Goal: Transaction & Acquisition: Book appointment/travel/reservation

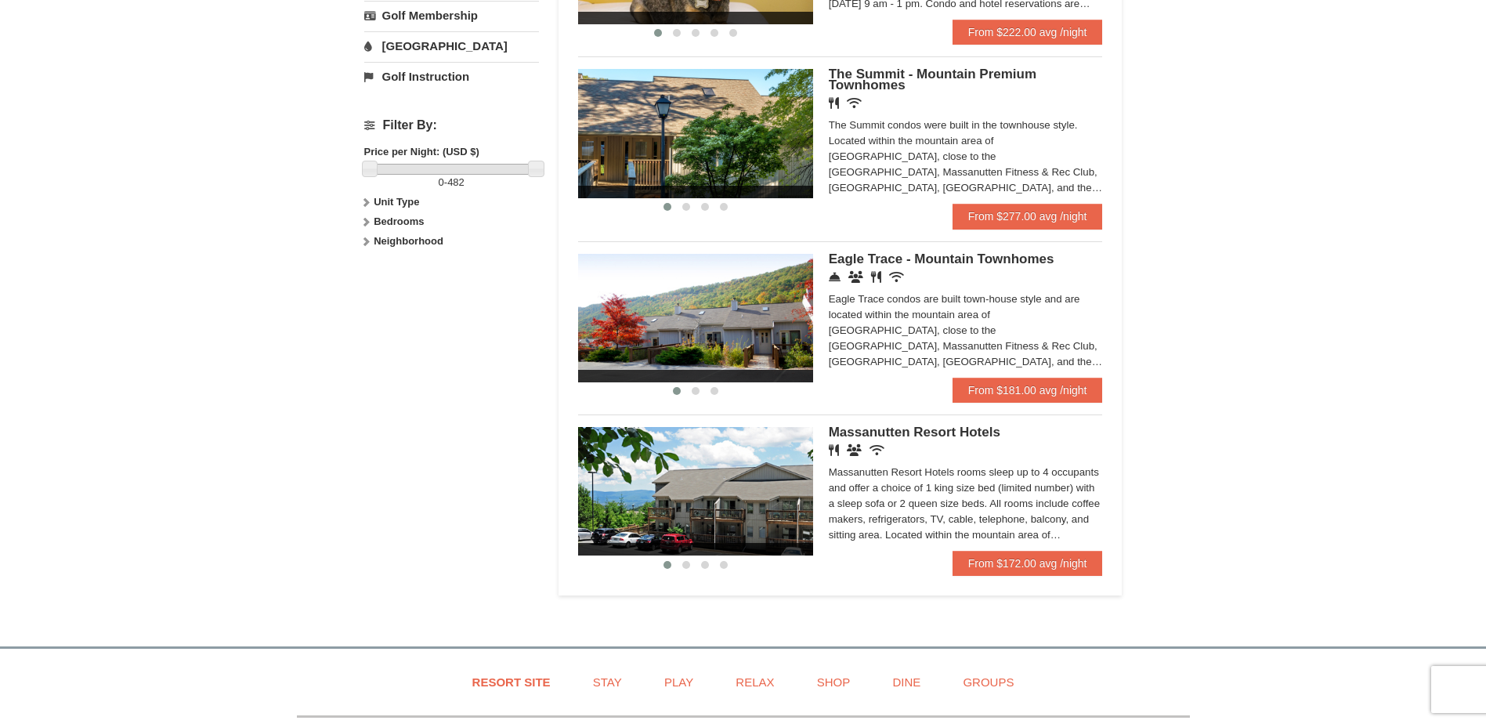
scroll to position [705, 0]
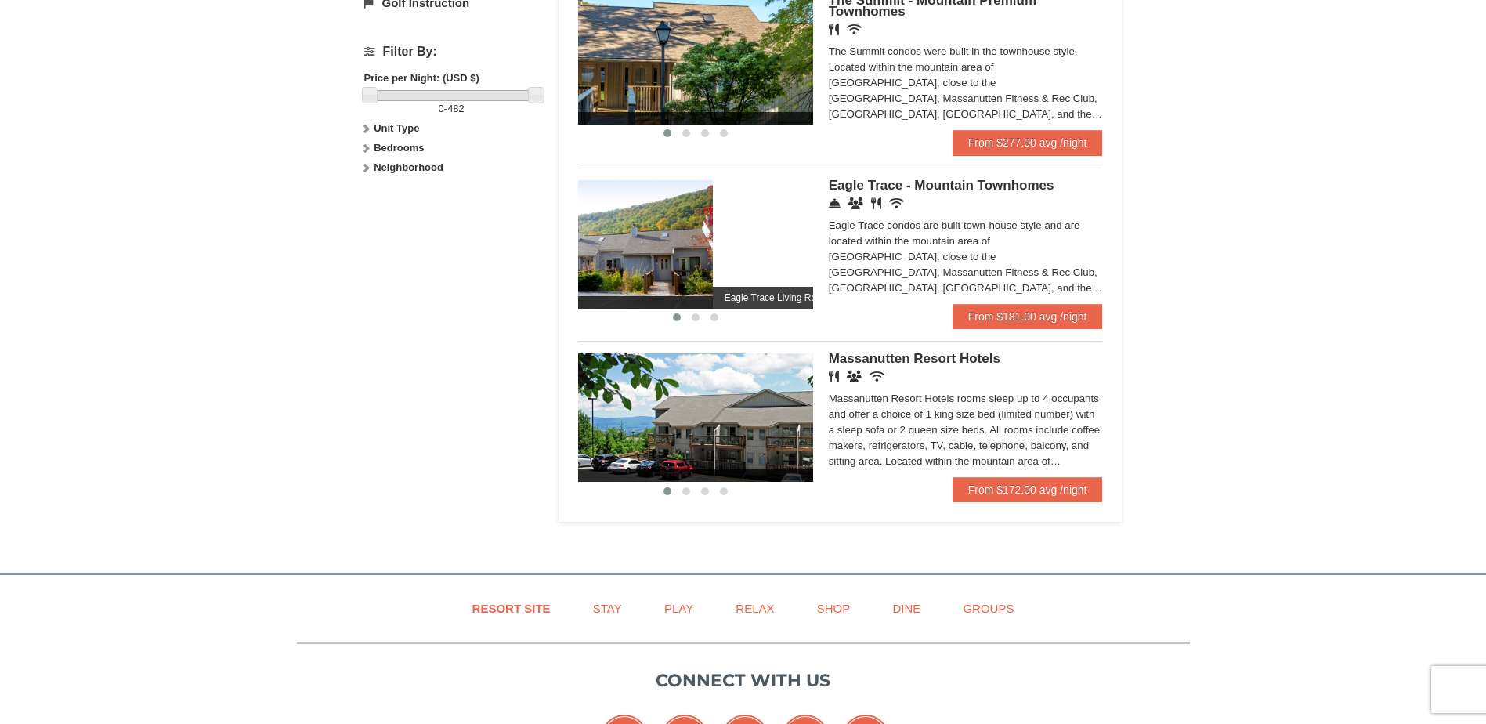
drag, startPoint x: 802, startPoint y: 240, endPoint x: 685, endPoint y: 243, distance: 117.6
click at [687, 243] on img at bounding box center [595, 244] width 235 height 128
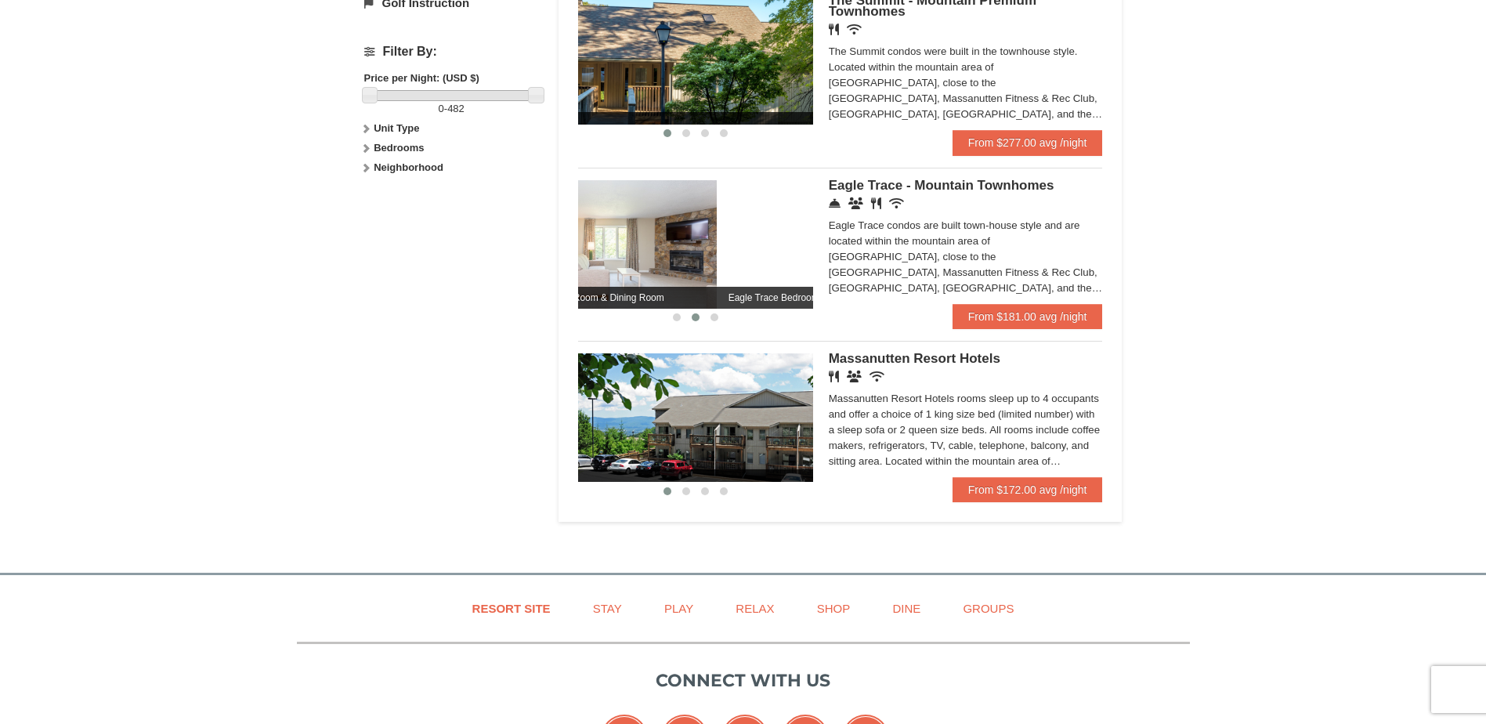
drag, startPoint x: 693, startPoint y: 254, endPoint x: 633, endPoint y: 254, distance: 59.5
click at [633, 254] on img at bounding box center [599, 244] width 235 height 128
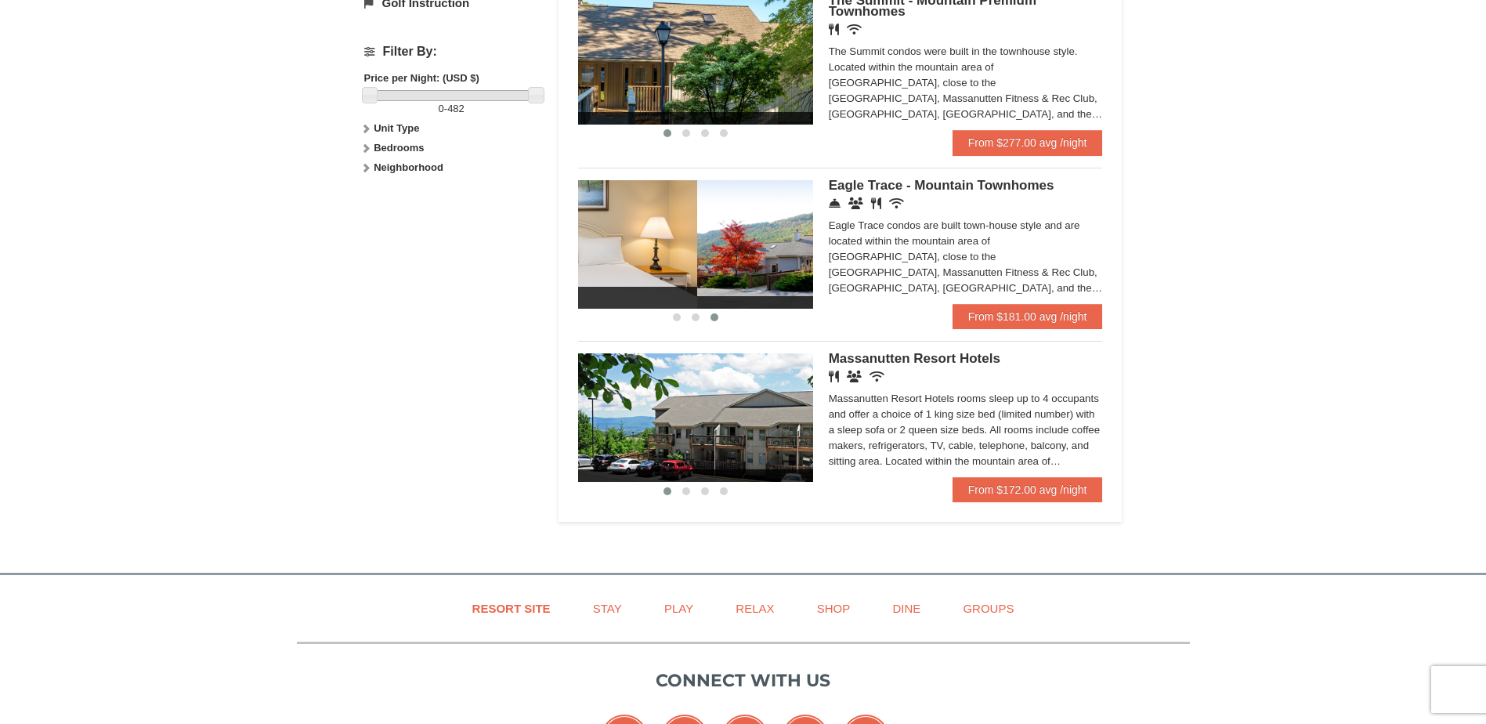
drag, startPoint x: 644, startPoint y: 260, endPoint x: 575, endPoint y: 260, distance: 68.9
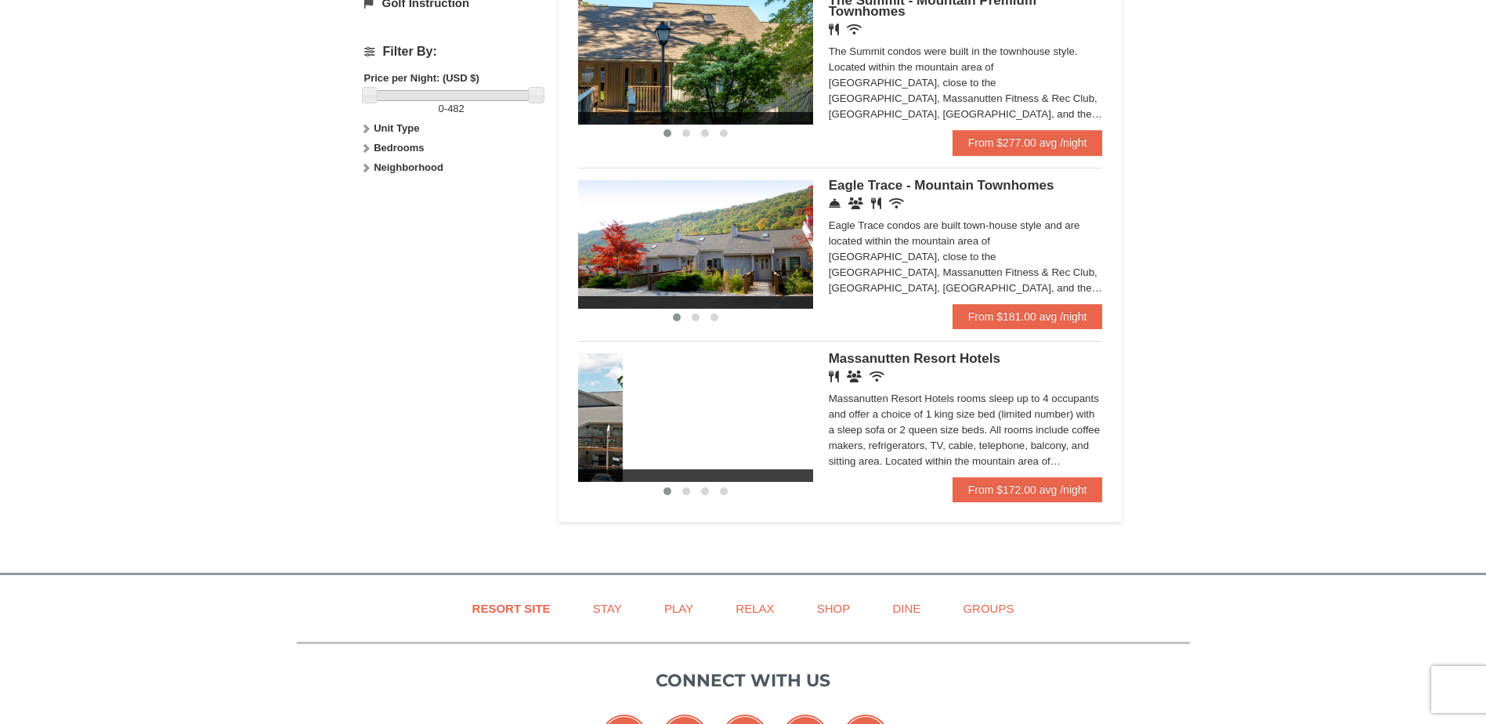
drag, startPoint x: 782, startPoint y: 432, endPoint x: 546, endPoint y: 395, distance: 238.7
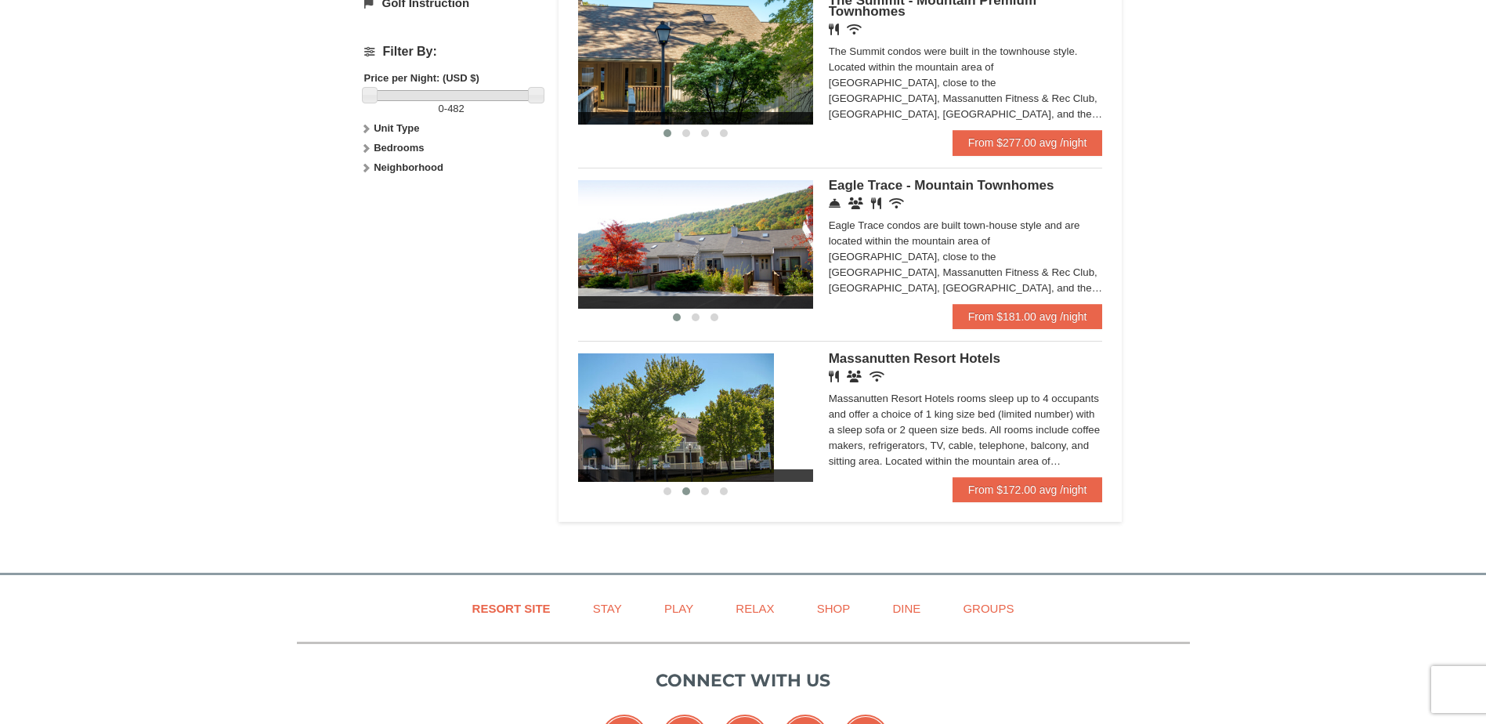
drag, startPoint x: 715, startPoint y: 418, endPoint x: 592, endPoint y: 418, distance: 122.2
click at [594, 418] on img at bounding box center [656, 417] width 235 height 128
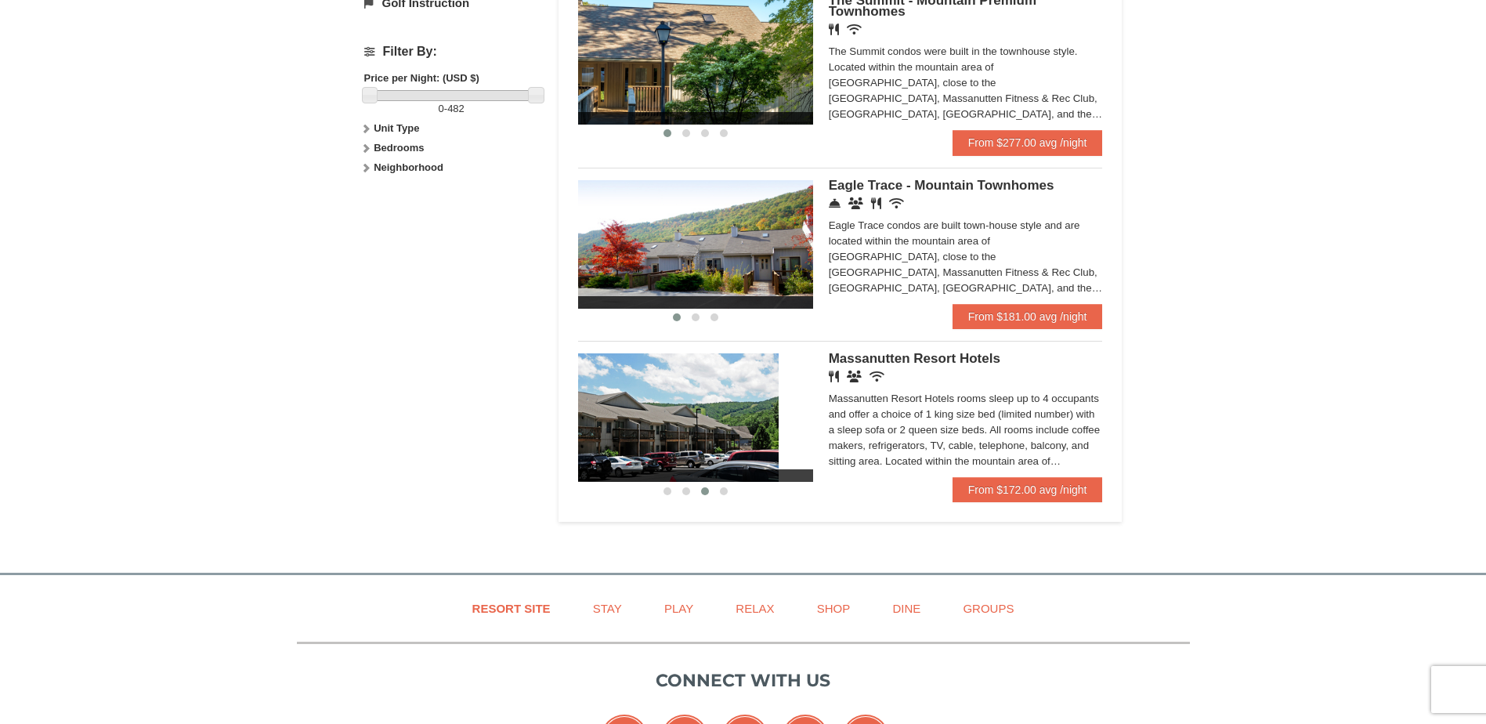
drag, startPoint x: 694, startPoint y: 428, endPoint x: 565, endPoint y: 414, distance: 130.0
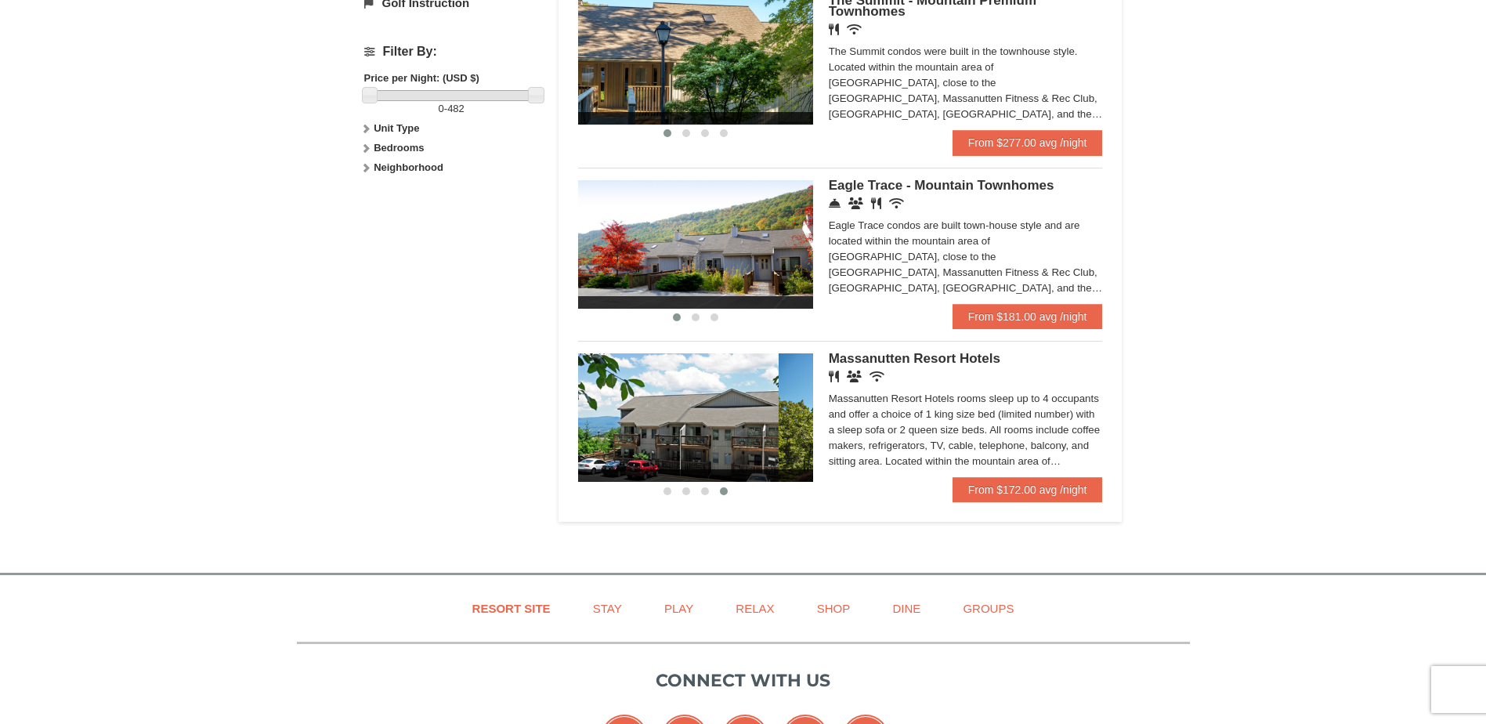
drag, startPoint x: 563, startPoint y: 412, endPoint x: 462, endPoint y: 395, distance: 102.5
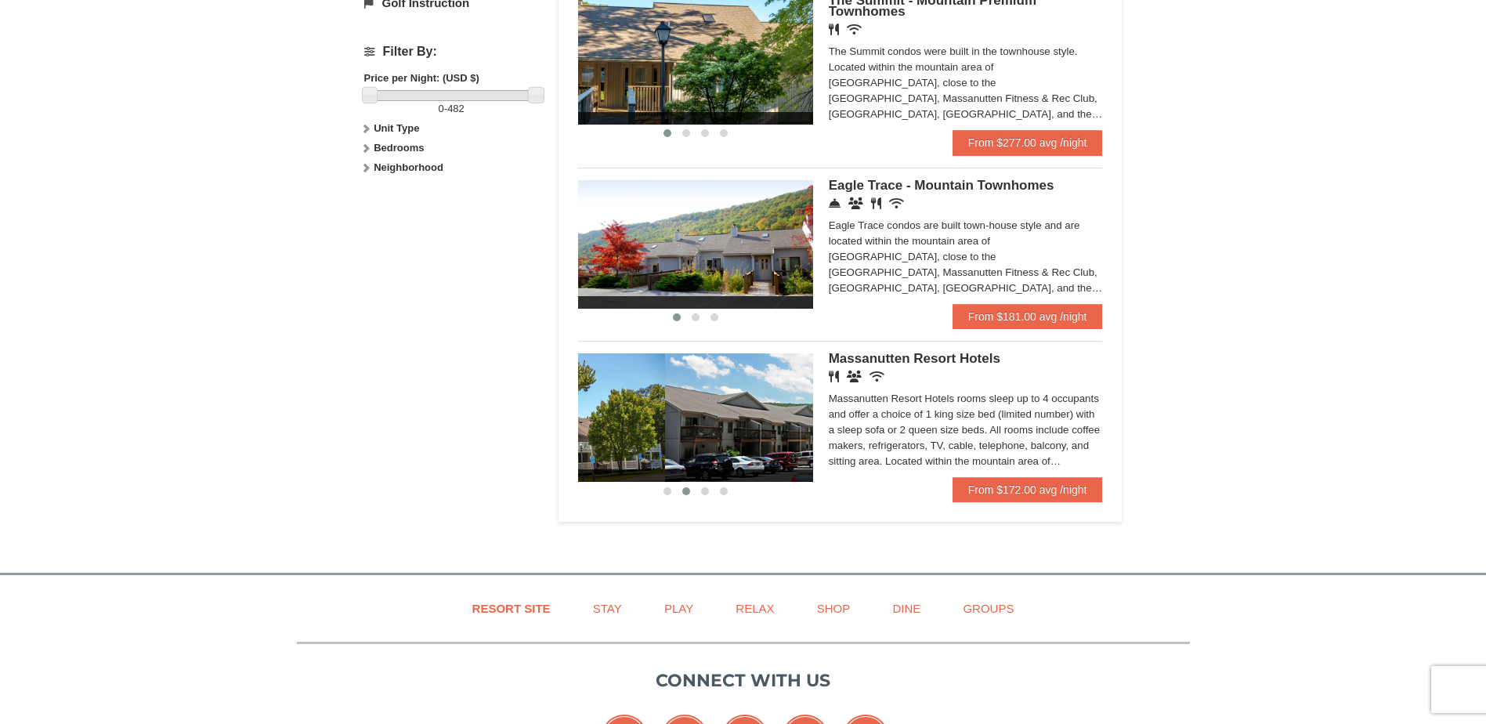
drag, startPoint x: 609, startPoint y: 424, endPoint x: 488, endPoint y: 409, distance: 121.6
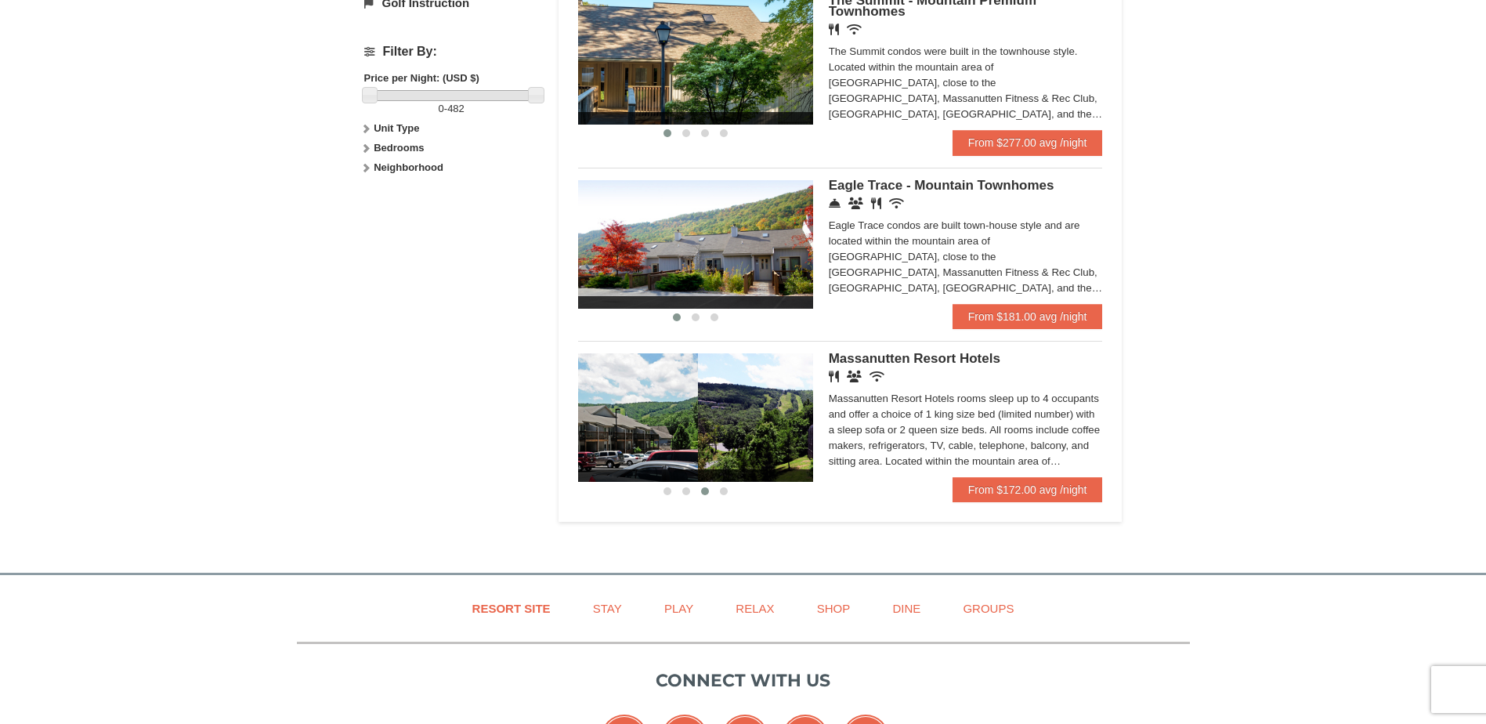
drag, startPoint x: 711, startPoint y: 411, endPoint x: 563, endPoint y: 415, distance: 147.4
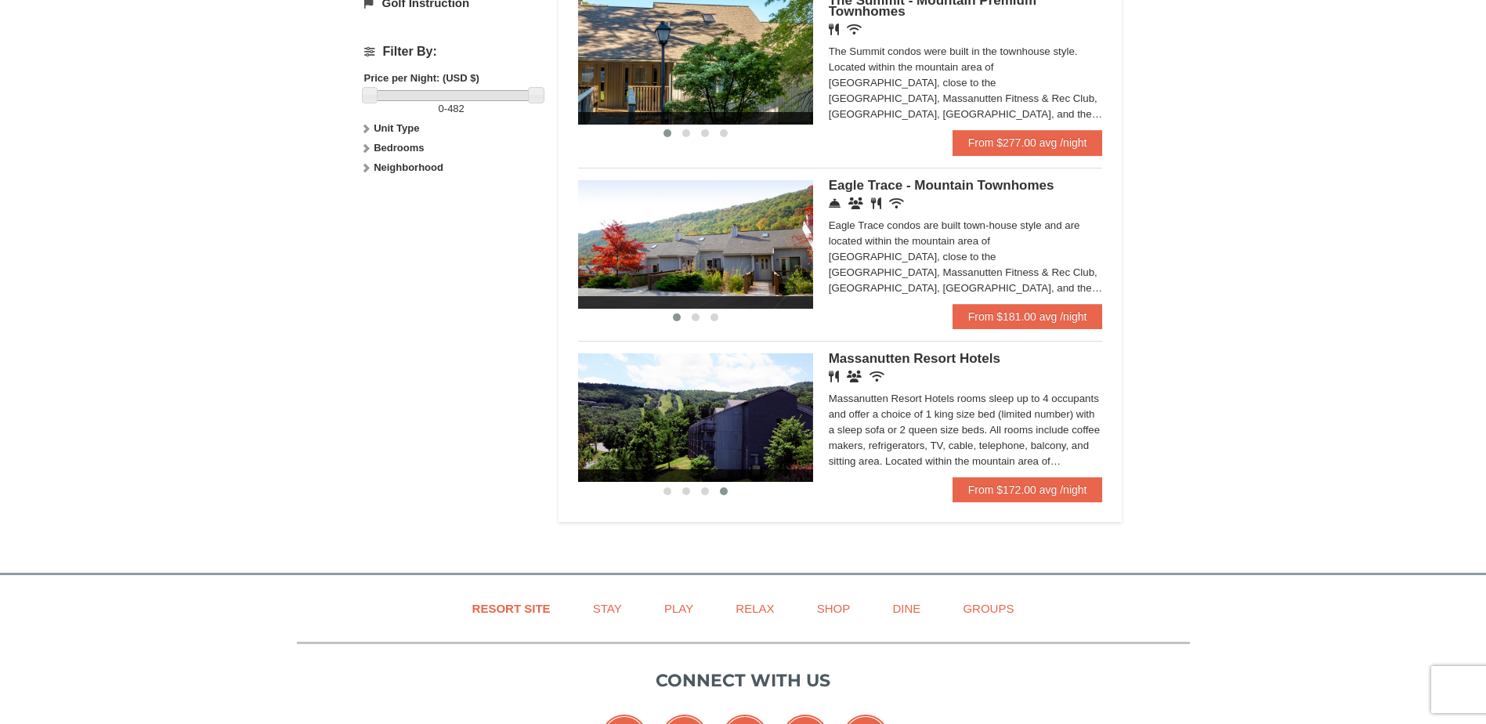
drag, startPoint x: 583, startPoint y: 417, endPoint x: 523, endPoint y: 410, distance: 60.7
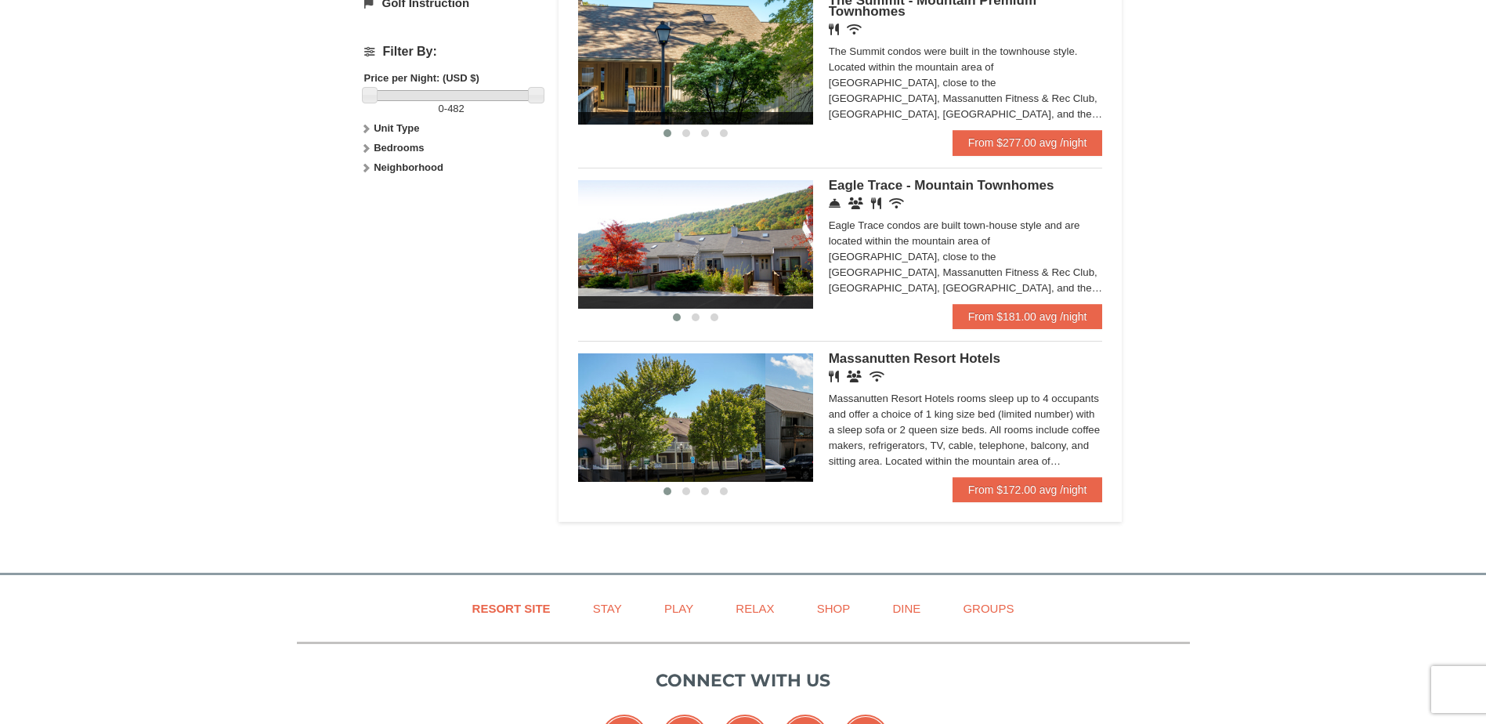
drag, startPoint x: 738, startPoint y: 424, endPoint x: 447, endPoint y: 410, distance: 291.8
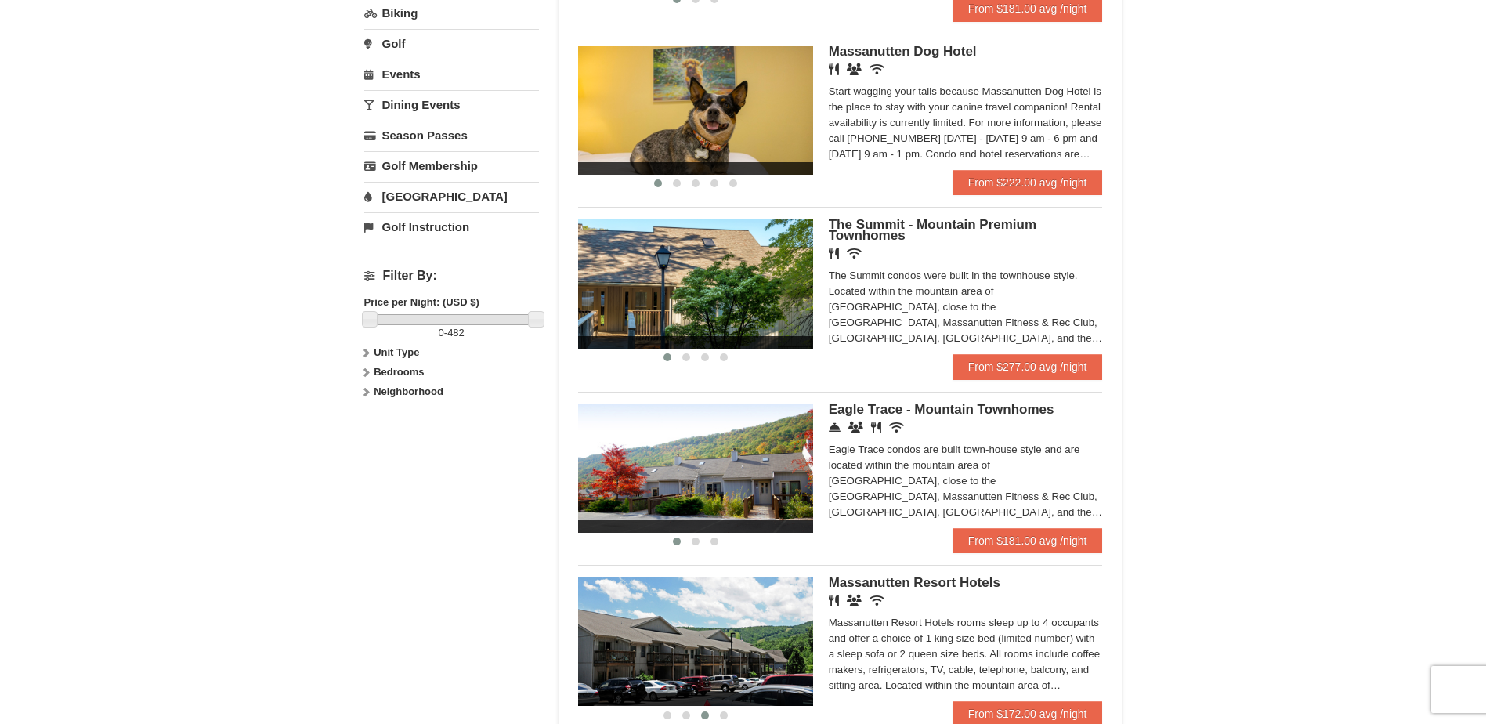
scroll to position [470, 0]
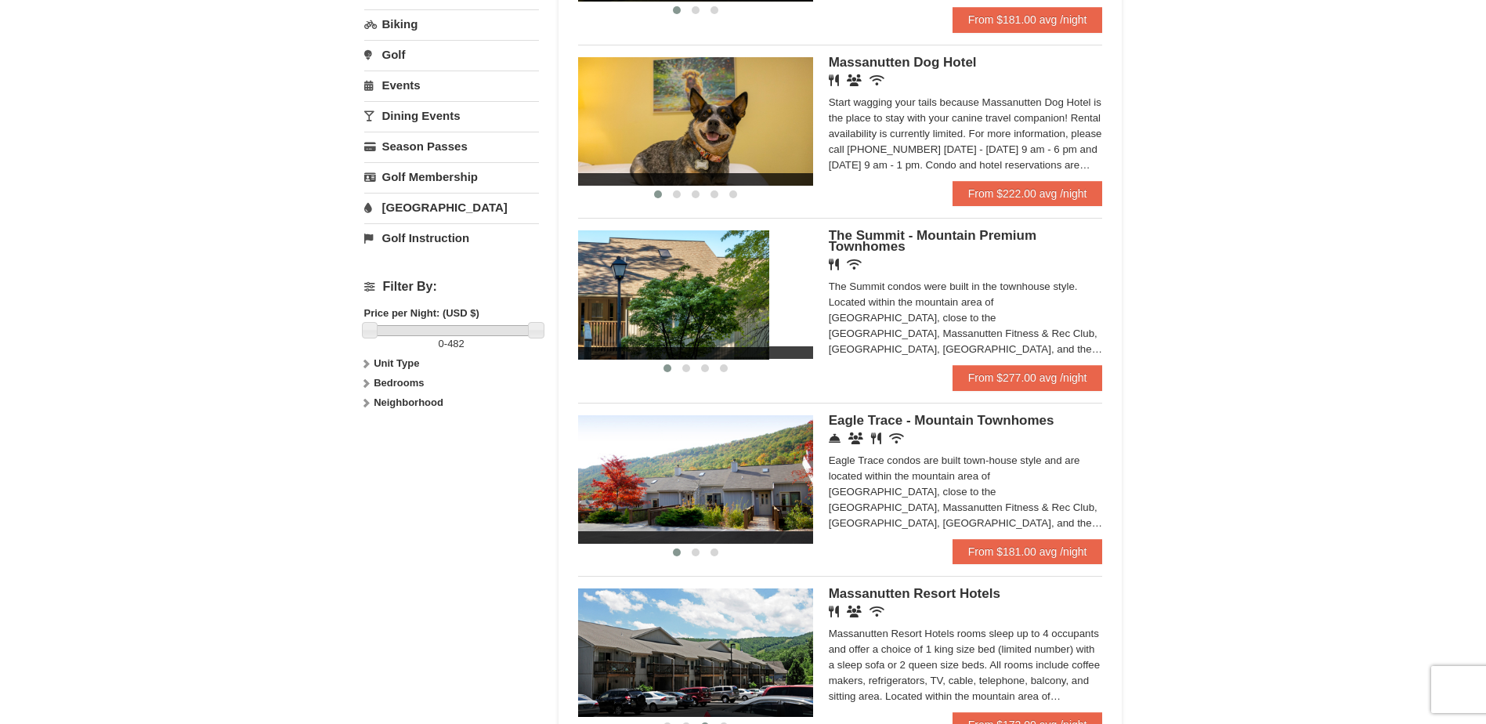
drag, startPoint x: 665, startPoint y: 299, endPoint x: 505, endPoint y: 288, distance: 161.0
click at [505, 288] on div "Lodging Arrival Please format dates MM/DD/YYYY 11/07/2025 Departure Please form…" at bounding box center [743, 196] width 758 height 1121
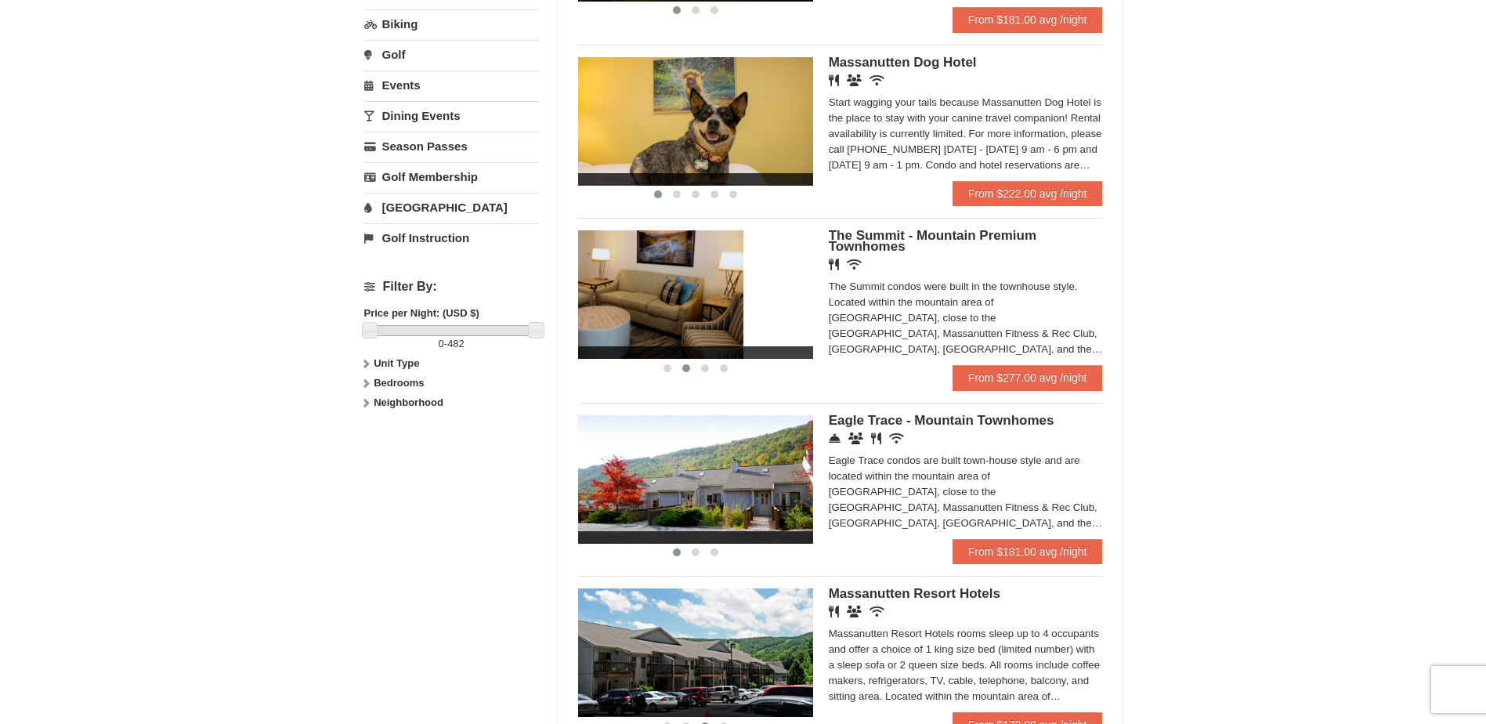
drag, startPoint x: 702, startPoint y: 322, endPoint x: 435, endPoint y: 317, distance: 267.2
click at [440, 318] on div "Lodging Arrival Please format dates MM/DD/YYYY 11/07/2025 Departure Please form…" at bounding box center [743, 196] width 758 height 1121
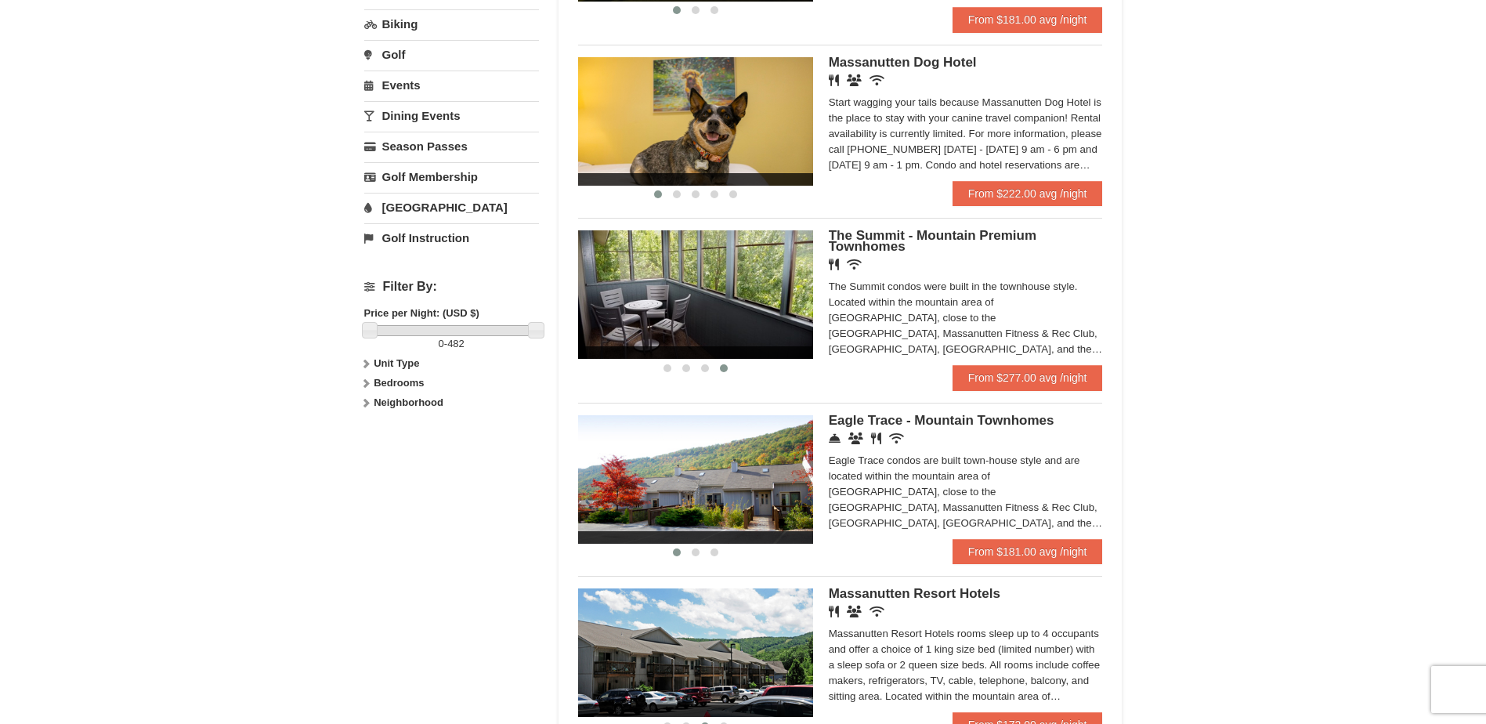
drag, startPoint x: 721, startPoint y: 309, endPoint x: 414, endPoint y: 302, distance: 307.2
click at [420, 303] on div "Lodging Arrival Please format dates MM/DD/YYYY 11/07/2025 Departure Please form…" at bounding box center [743, 196] width 758 height 1121
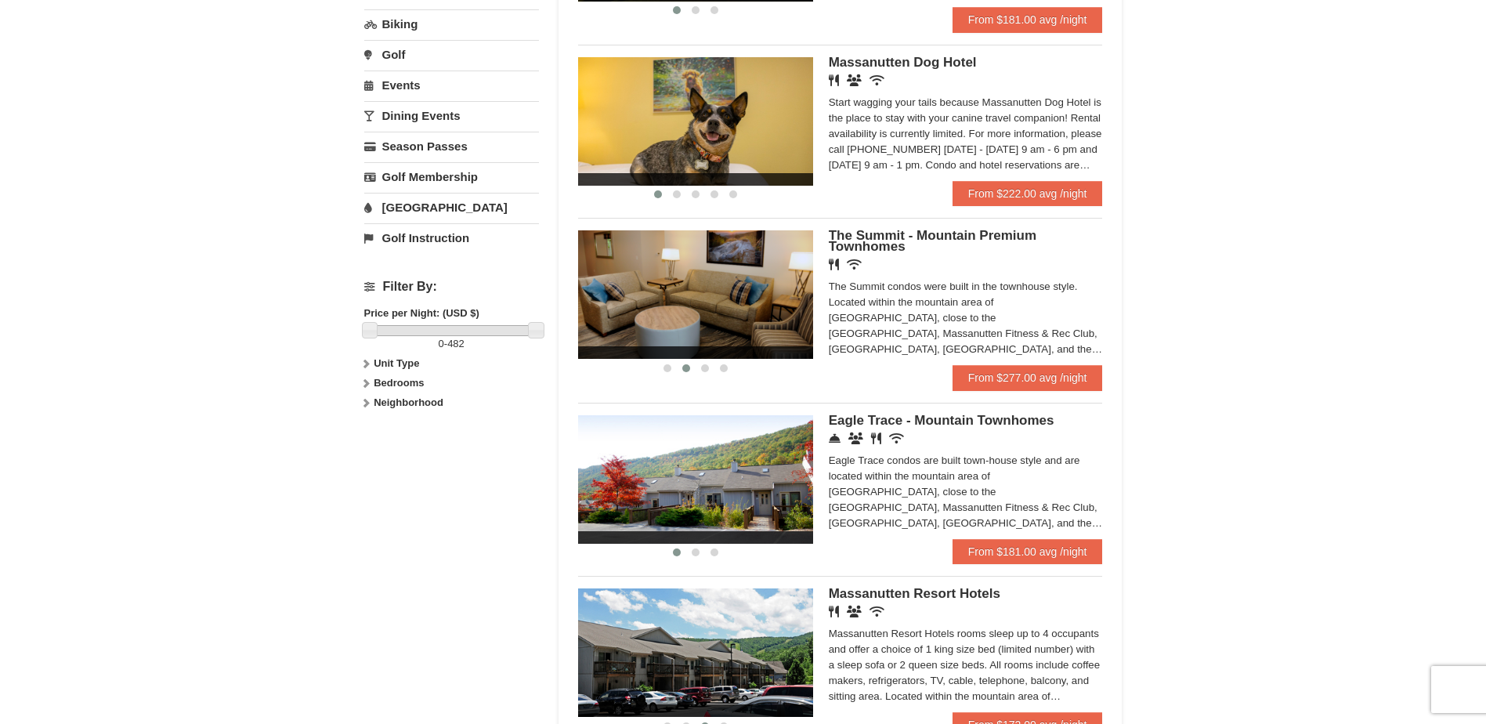
drag, startPoint x: 642, startPoint y: 313, endPoint x: 498, endPoint y: 317, distance: 144.2
click at [504, 317] on div "Lodging Arrival Please format dates MM/DD/YYYY 11/07/2025 Departure Please form…" at bounding box center [743, 196] width 758 height 1121
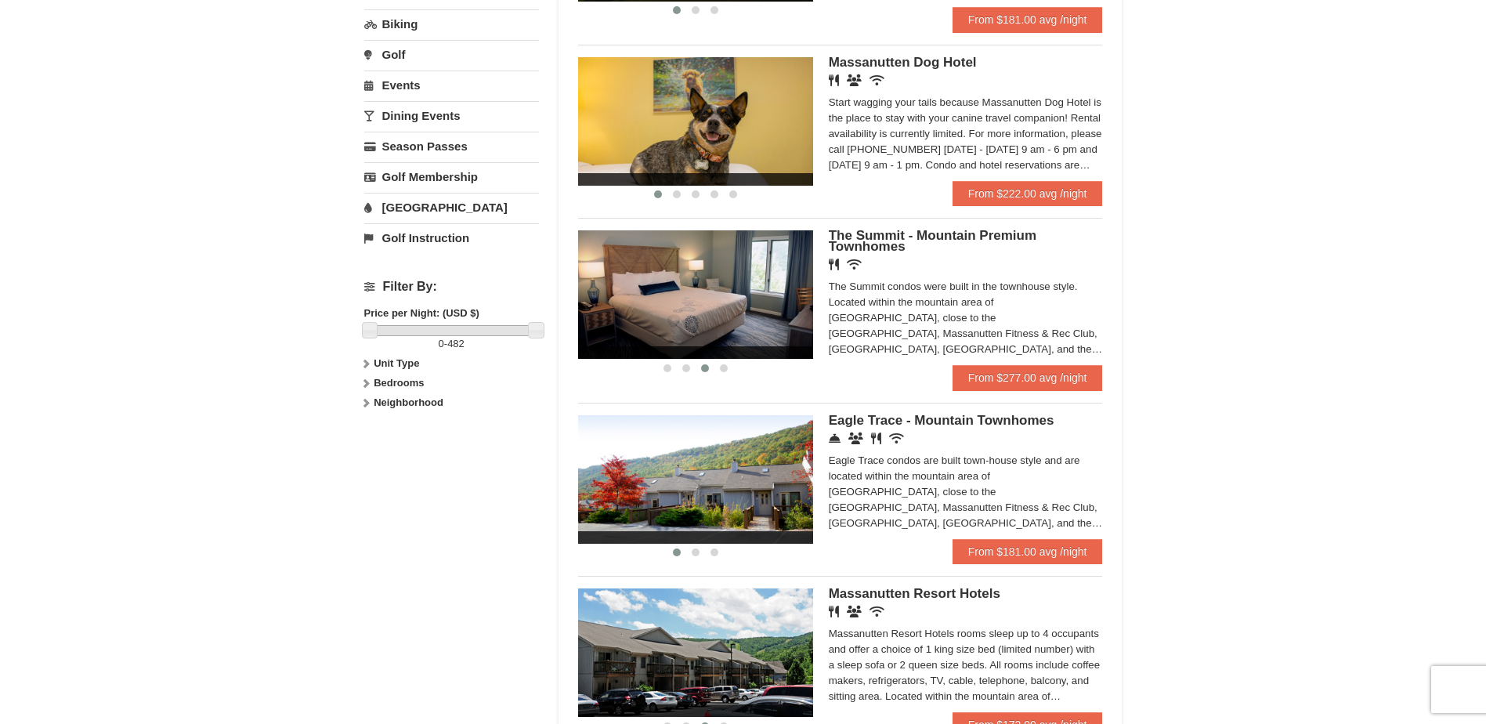
click at [527, 306] on div "Lodging Arrival Please format dates MM/DD/YYYY 11/07/2025 Departure Please form…" at bounding box center [743, 196] width 758 height 1121
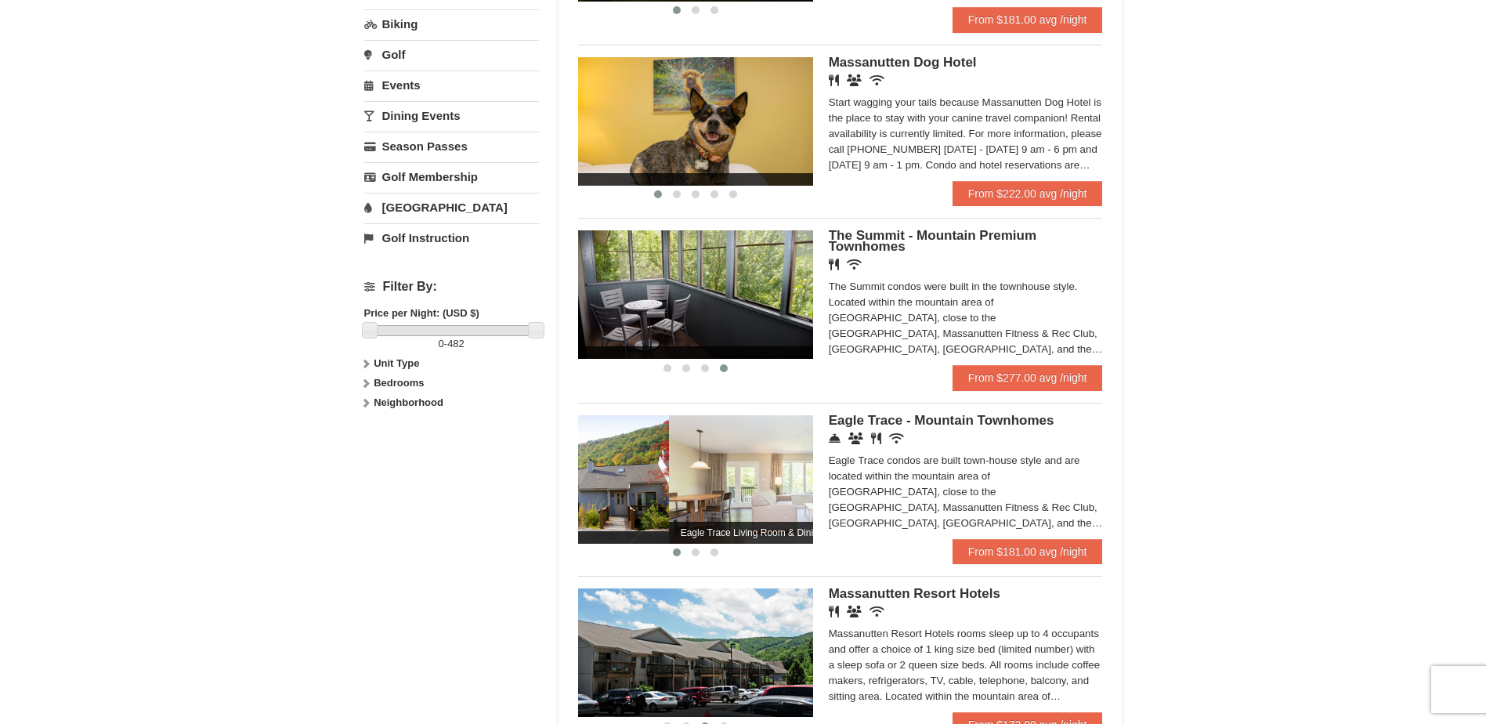
drag, startPoint x: 739, startPoint y: 459, endPoint x: 495, endPoint y: 428, distance: 245.7
click at [508, 434] on div "Lodging Arrival Please format dates MM/DD/YYYY 11/07/2025 Departure Please form…" at bounding box center [743, 196] width 758 height 1121
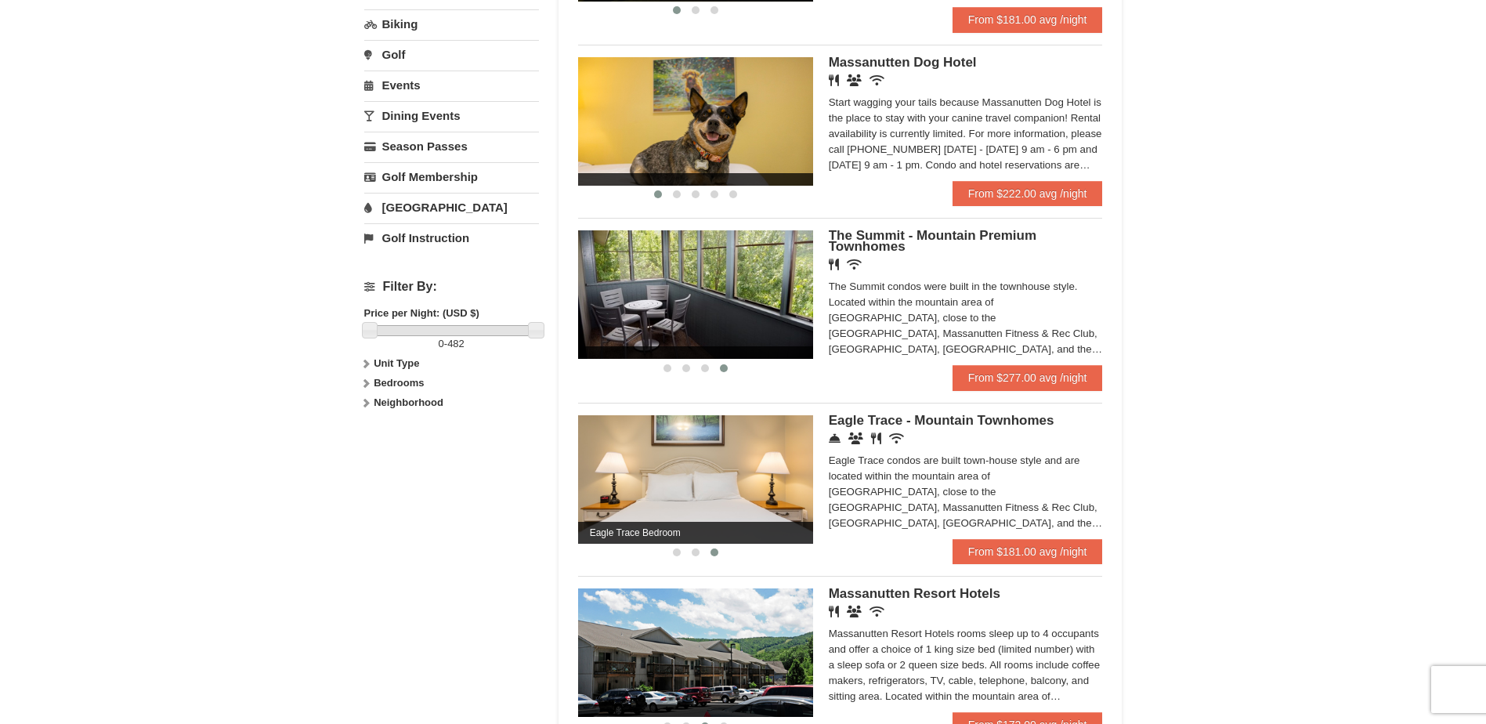
click at [796, 478] on img at bounding box center [695, 479] width 235 height 128
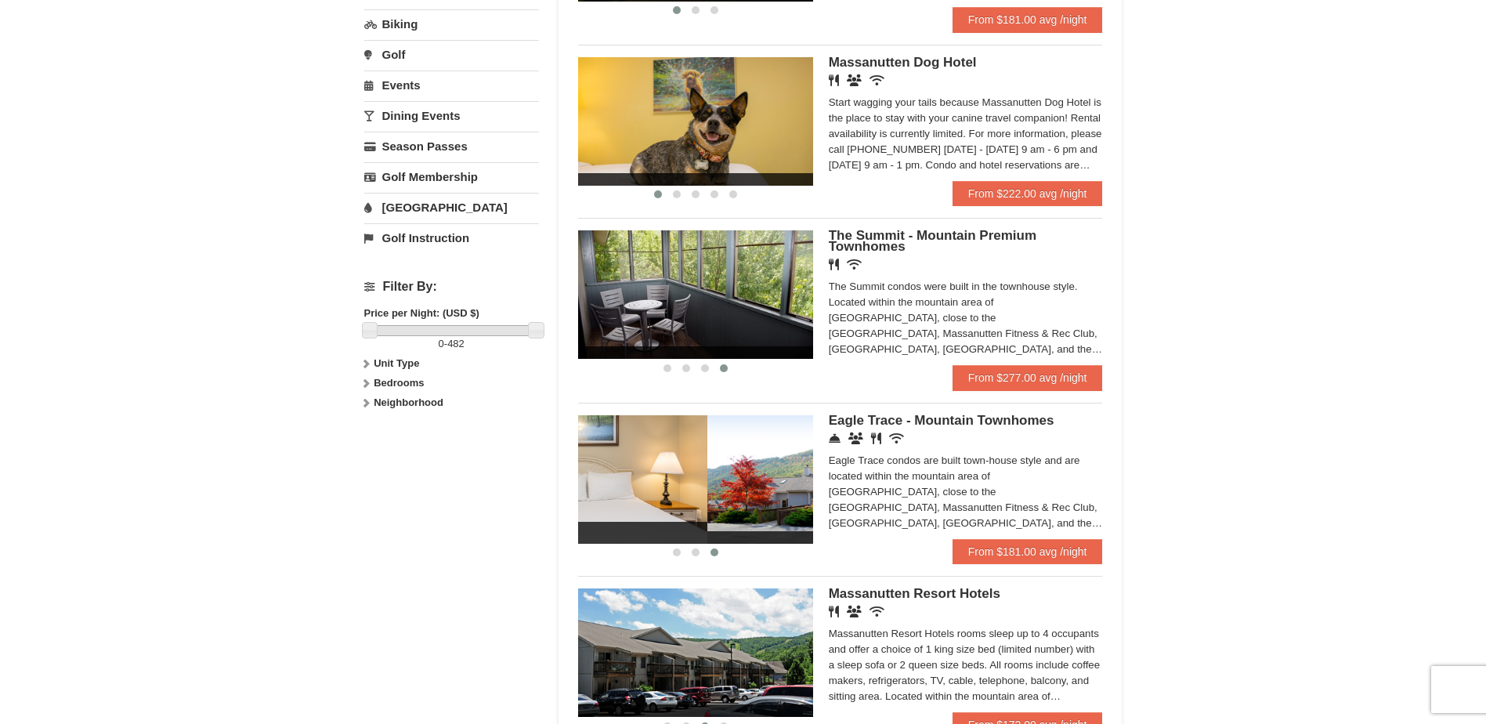
drag, startPoint x: 796, startPoint y: 478, endPoint x: 682, endPoint y: 469, distance: 114.7
click at [684, 469] on img at bounding box center [589, 479] width 235 height 128
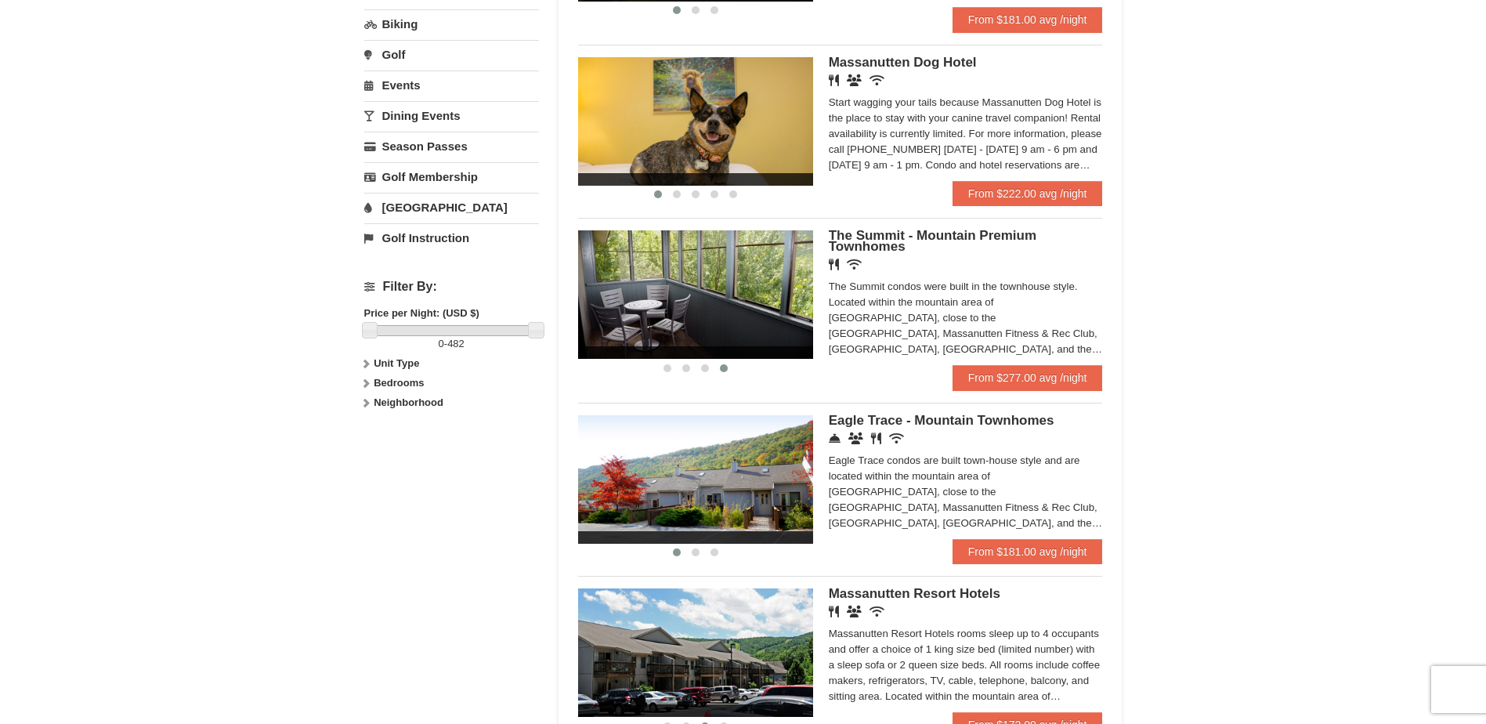
drag, startPoint x: 770, startPoint y: 474, endPoint x: 688, endPoint y: 483, distance: 82.8
click at [692, 483] on div "Eagle Trace Living Room & Dining Room Eagle Trace Bedroom Eagle Trace Living Ro…" at bounding box center [225, 479] width 1645 height 128
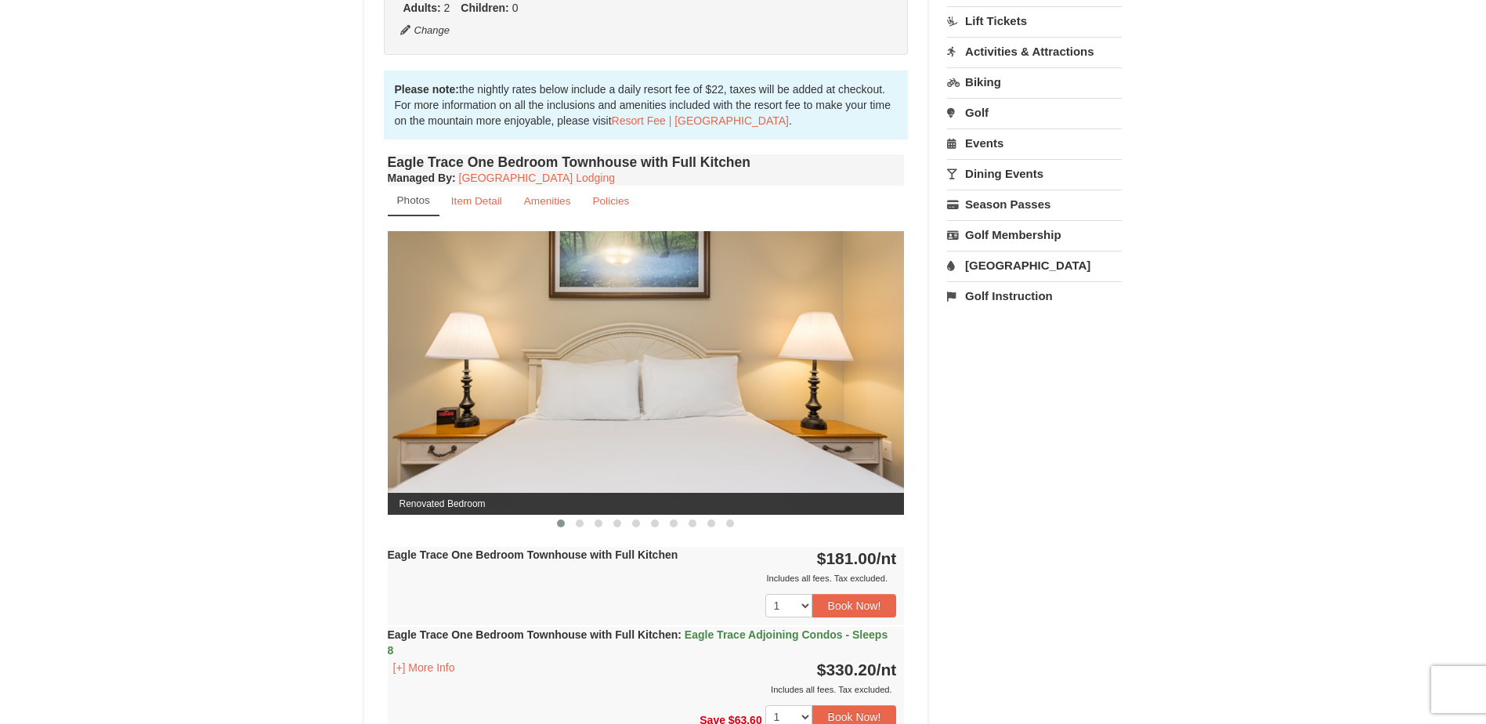
scroll to position [470, 0]
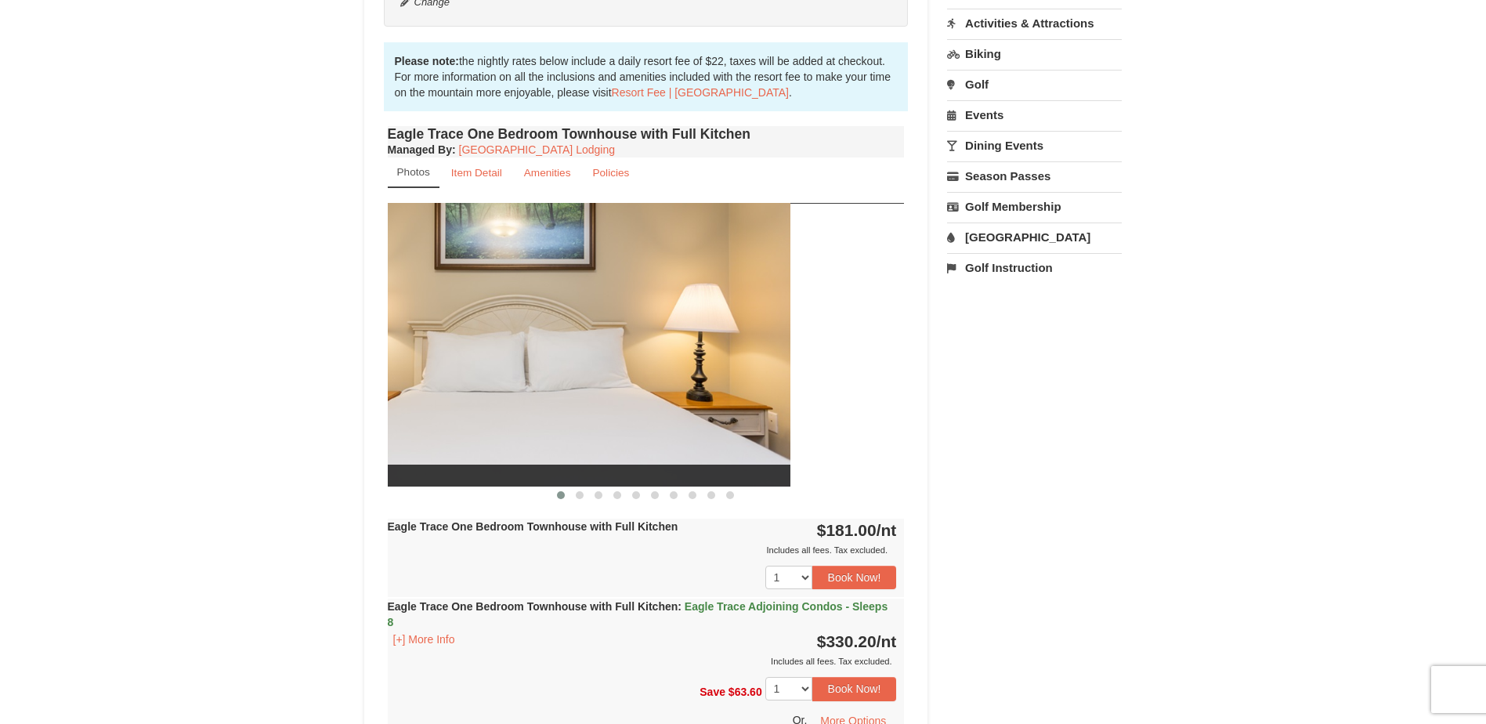
drag, startPoint x: 847, startPoint y: 383, endPoint x: 686, endPoint y: 389, distance: 161.5
click at [692, 389] on img at bounding box center [531, 344] width 517 height 283
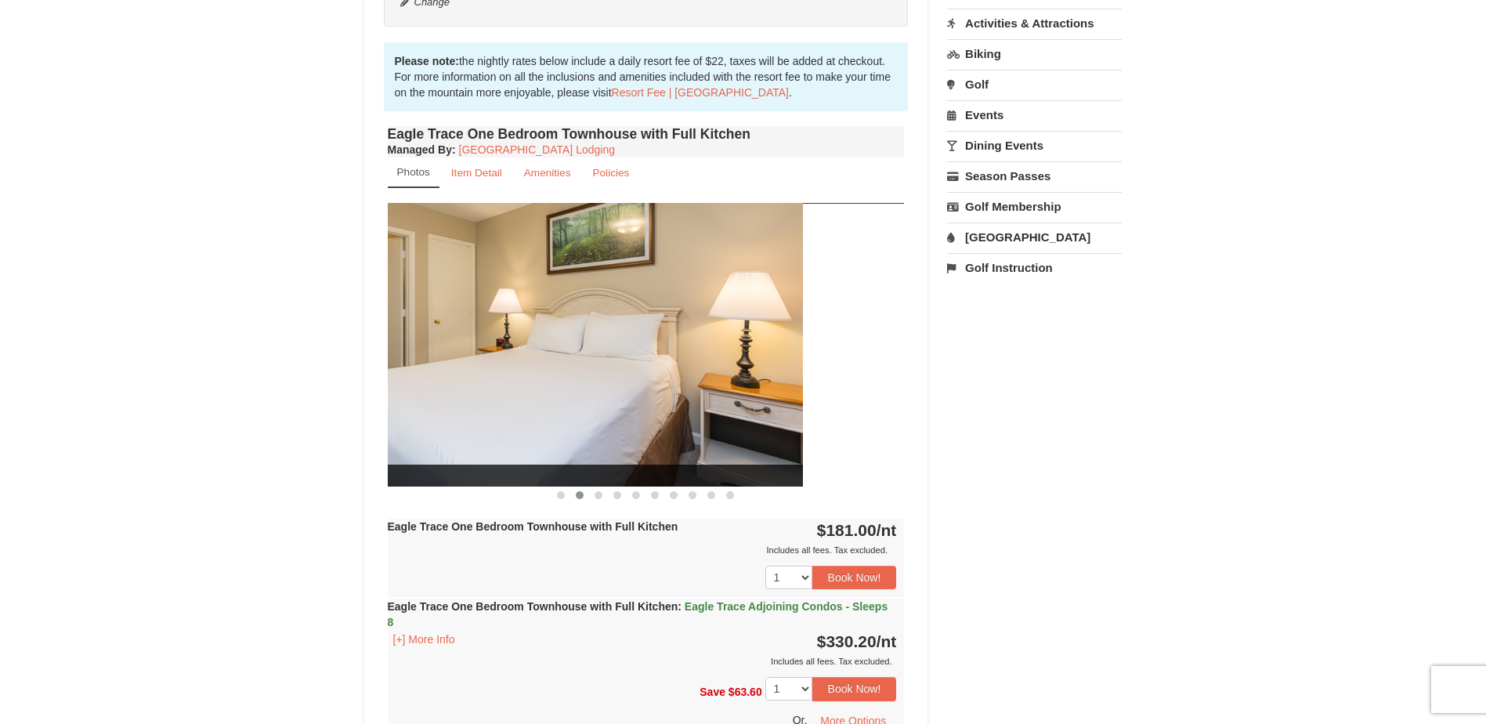
drag, startPoint x: 784, startPoint y: 376, endPoint x: 601, endPoint y: 377, distance: 182.6
click at [603, 377] on img at bounding box center [544, 344] width 517 height 283
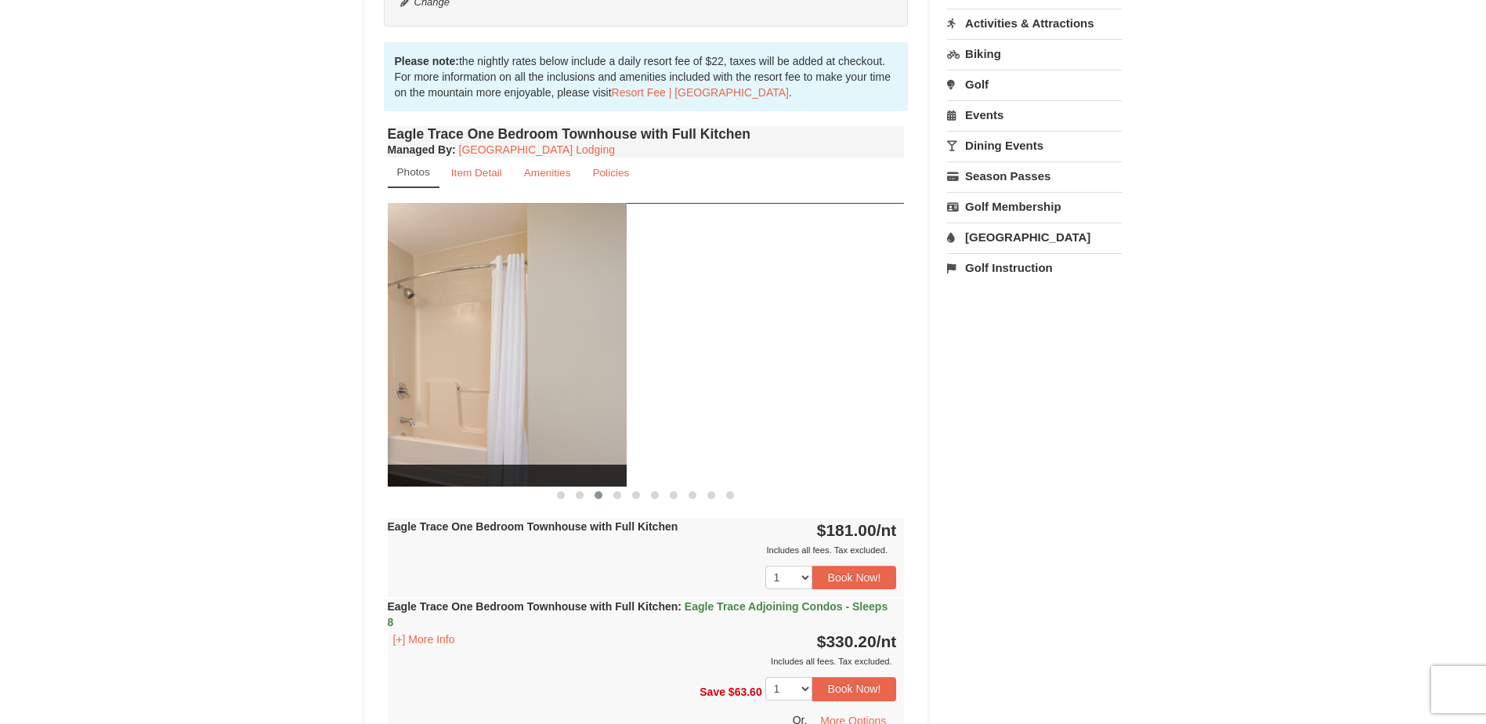
drag, startPoint x: 785, startPoint y: 374, endPoint x: 501, endPoint y: 390, distance: 284.1
click at [502, 390] on img at bounding box center [368, 344] width 517 height 283
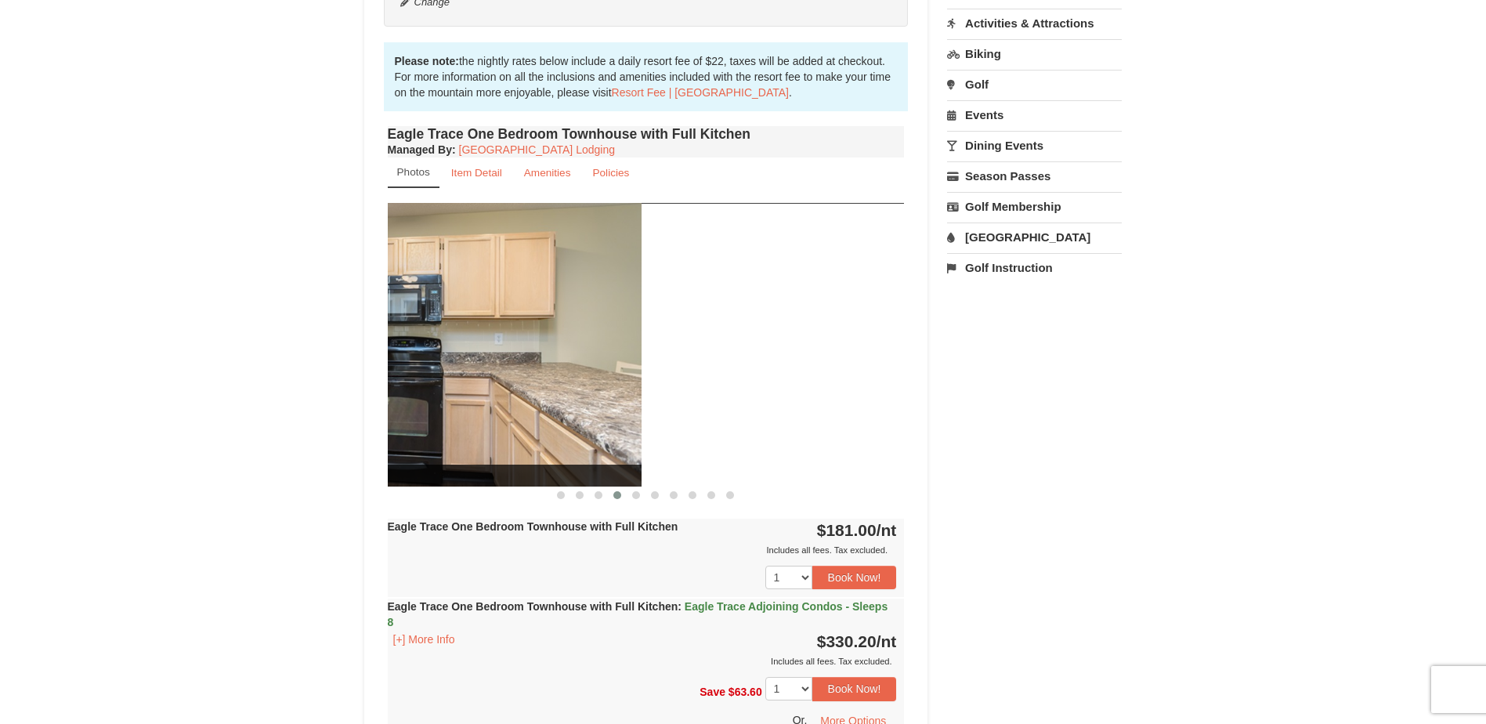
drag, startPoint x: 802, startPoint y: 393, endPoint x: 476, endPoint y: 383, distance: 326.9
click at [496, 387] on img at bounding box center [383, 344] width 517 height 283
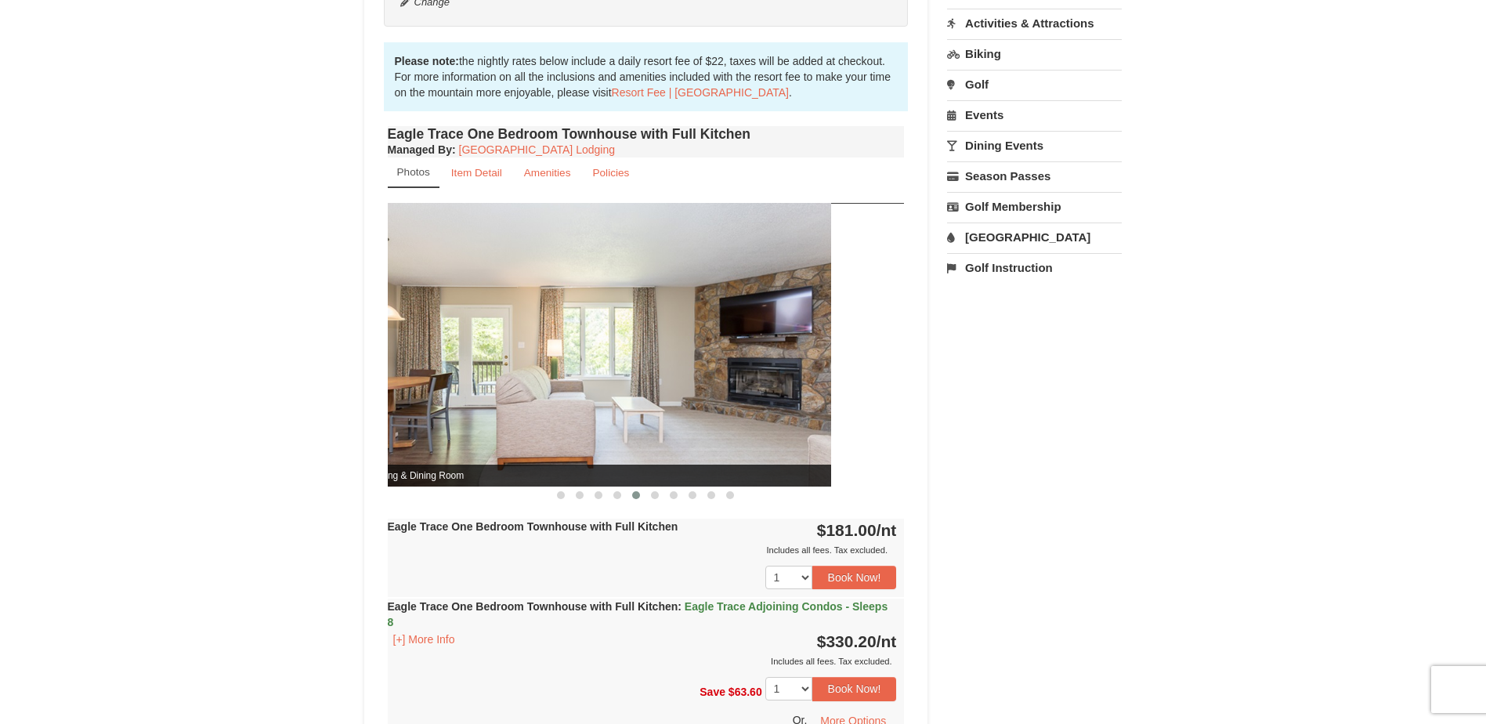
drag, startPoint x: 772, startPoint y: 365, endPoint x: 501, endPoint y: 360, distance: 270.4
click at [501, 360] on img at bounding box center [572, 344] width 517 height 283
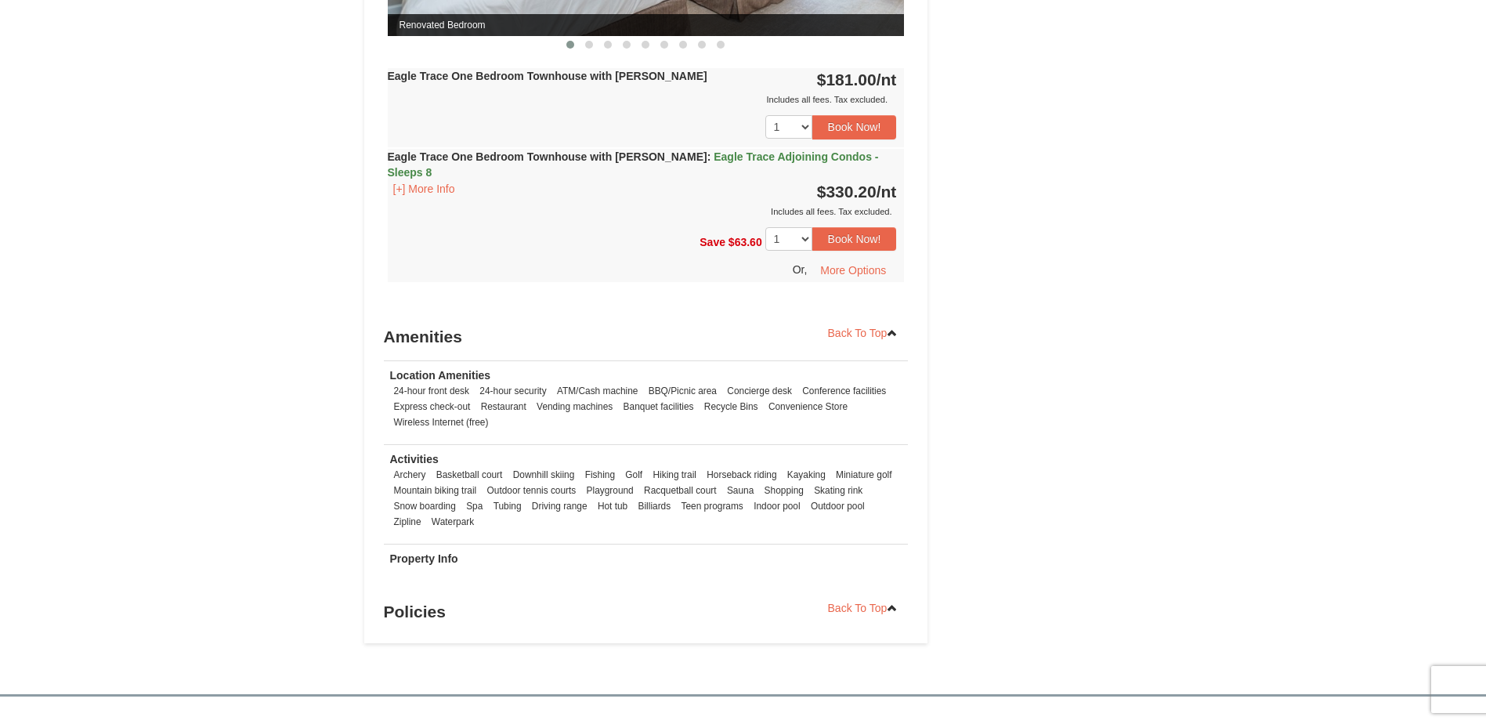
scroll to position [1567, 0]
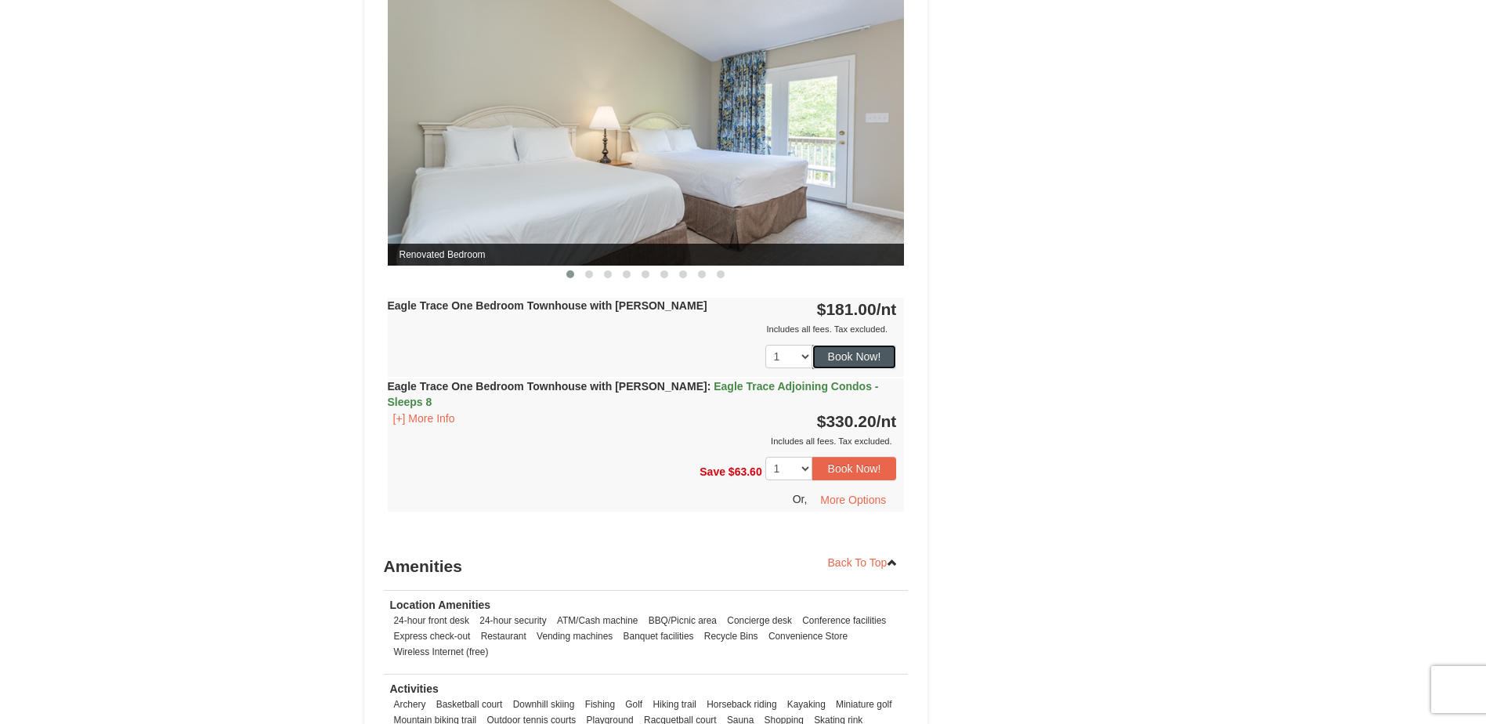
click at [860, 354] on button "Book Now!" at bounding box center [854, 357] width 85 height 24
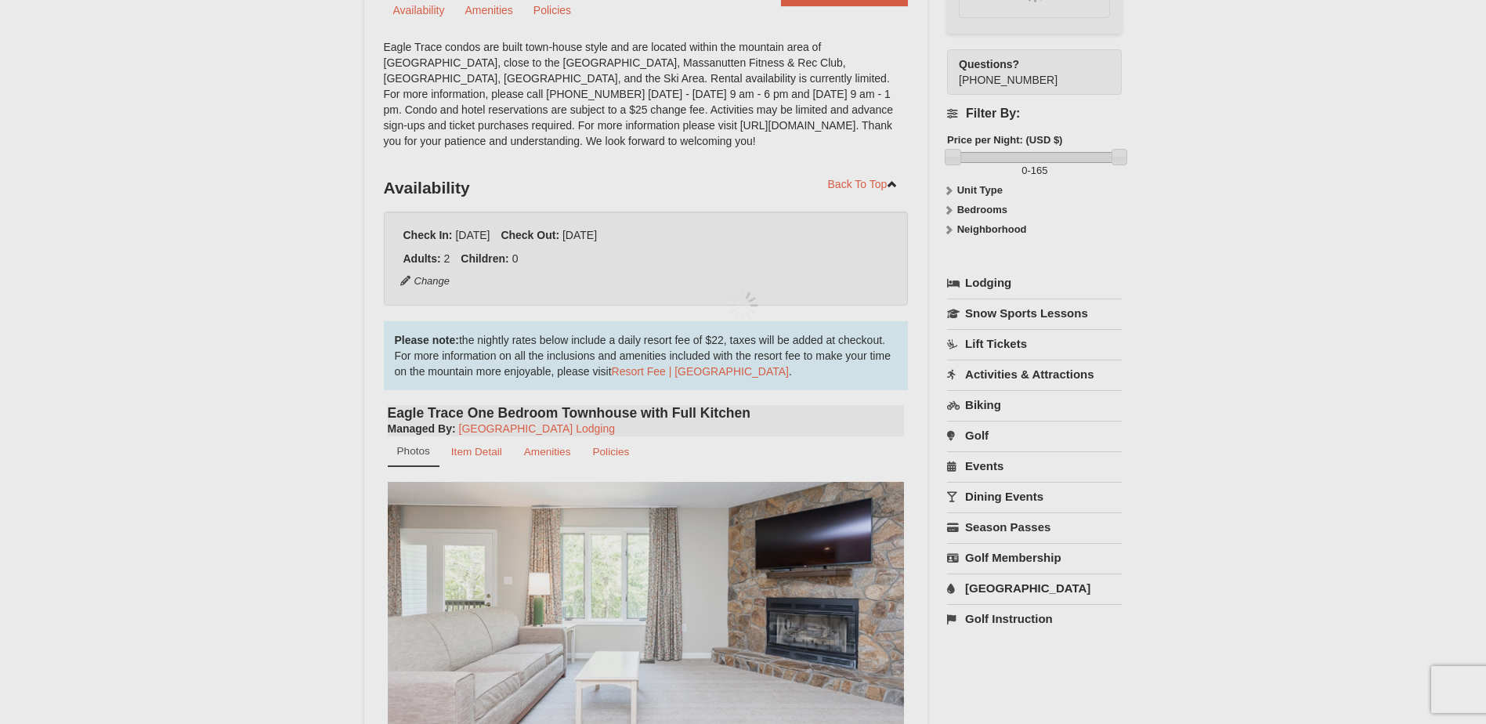
scroll to position [153, 0]
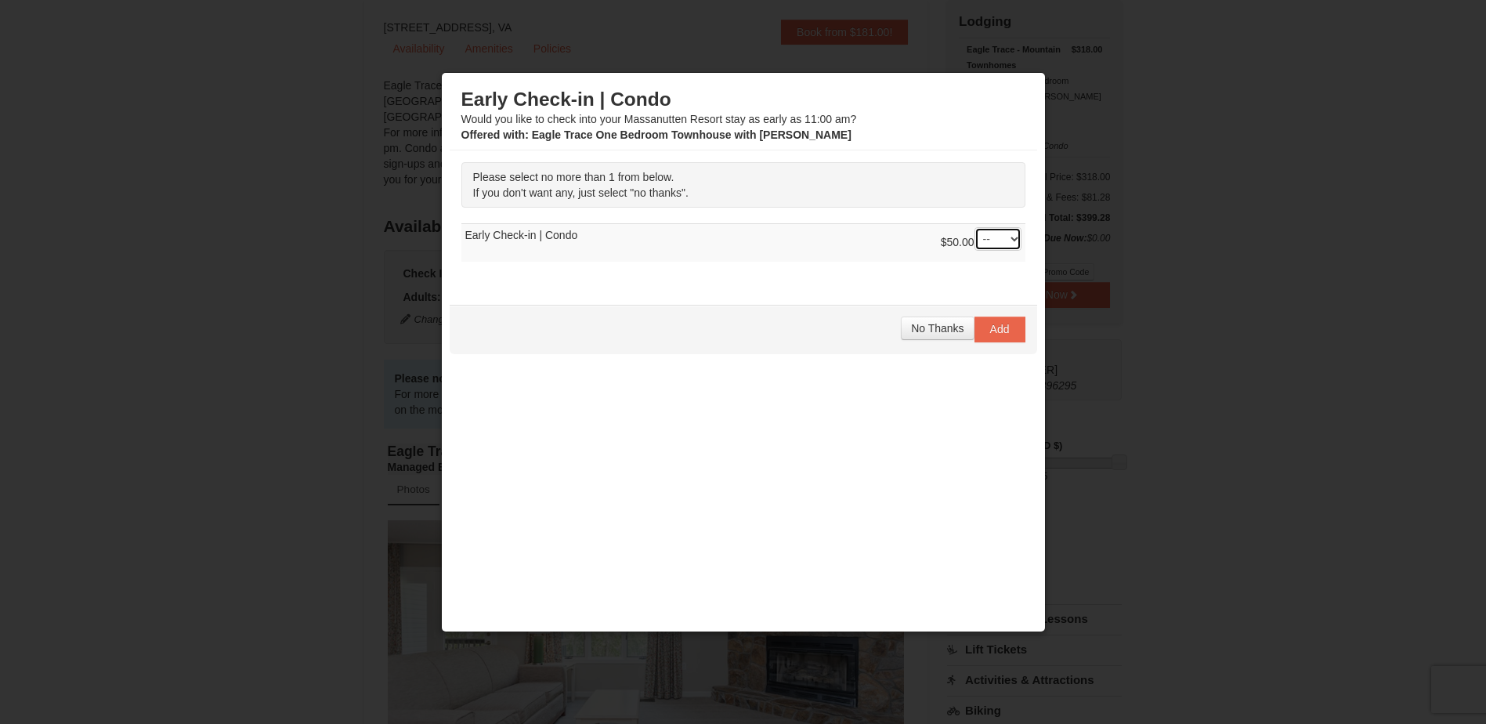
click at [1002, 241] on select "-- 01" at bounding box center [998, 239] width 47 height 24
select select "1"
click at [975, 227] on select "-- 01" at bounding box center [998, 239] width 47 height 24
click at [990, 335] on span "Add" at bounding box center [1000, 329] width 20 height 13
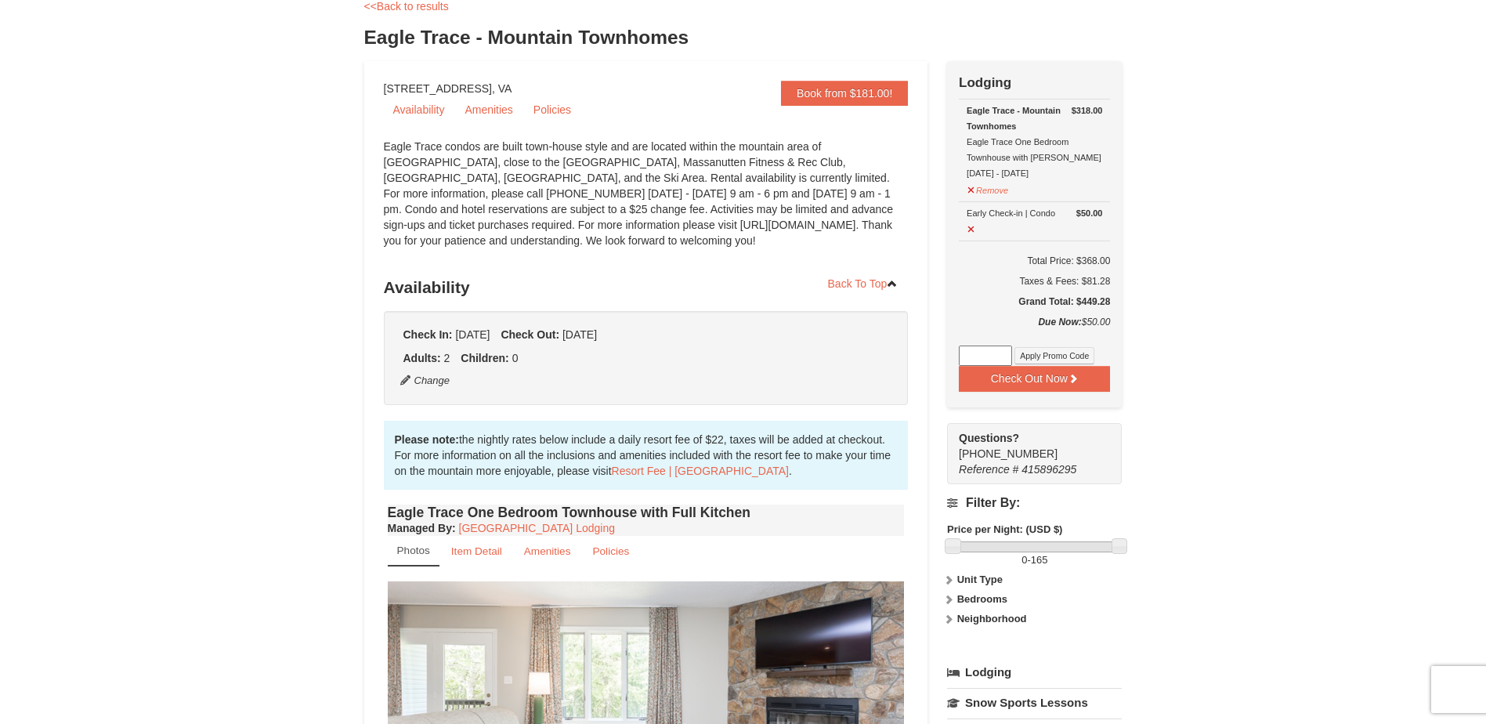
scroll to position [0, 0]
